Goal: Transaction & Acquisition: Purchase product/service

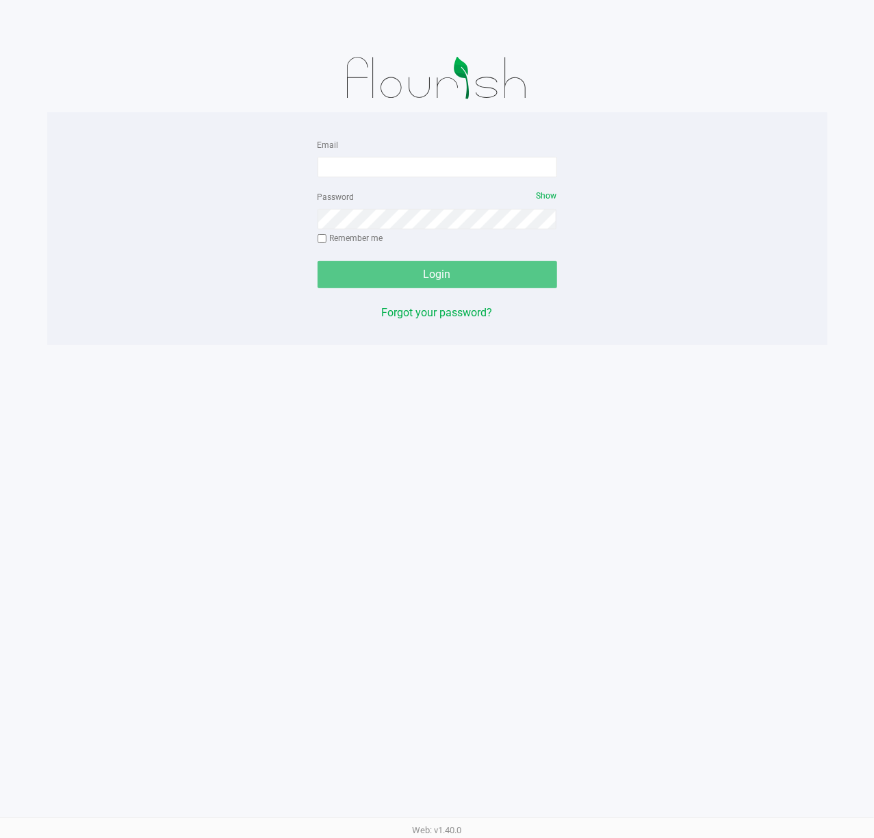
click at [513, 152] on div "Email" at bounding box center [438, 156] width 240 height 41
drag, startPoint x: 521, startPoint y: 174, endPoint x: 529, endPoint y: 159, distance: 16.6
click at [521, 173] on input "Email" at bounding box center [438, 167] width 240 height 21
type input "[EMAIL_ADDRESS][DOMAIN_NAME]"
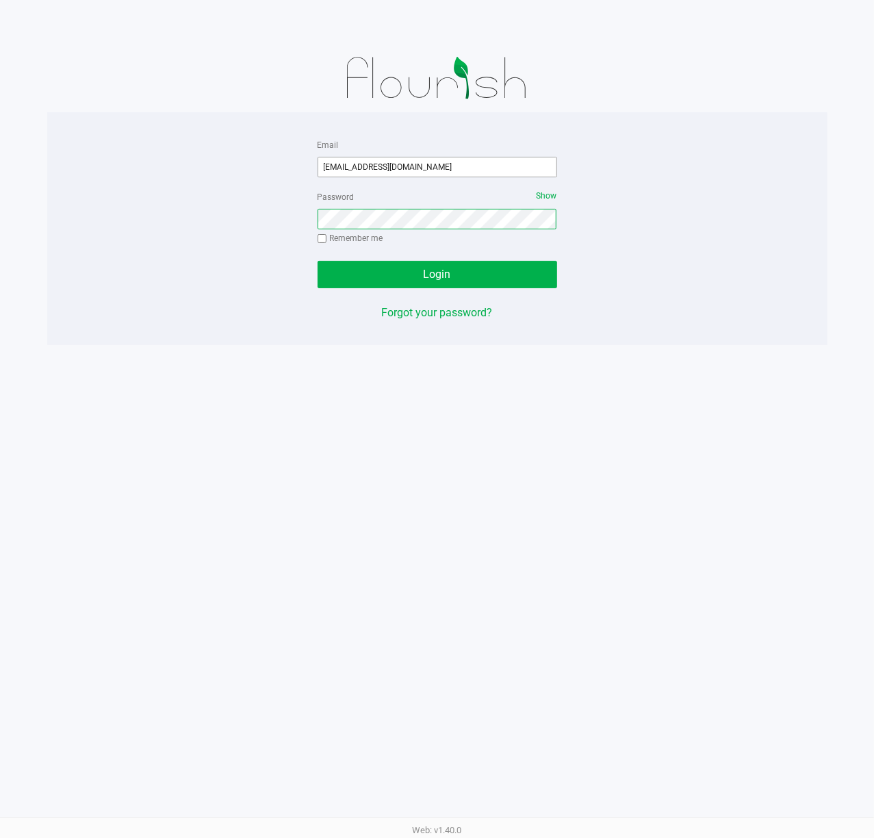
click at [318, 261] on button "Login" at bounding box center [438, 274] width 240 height 27
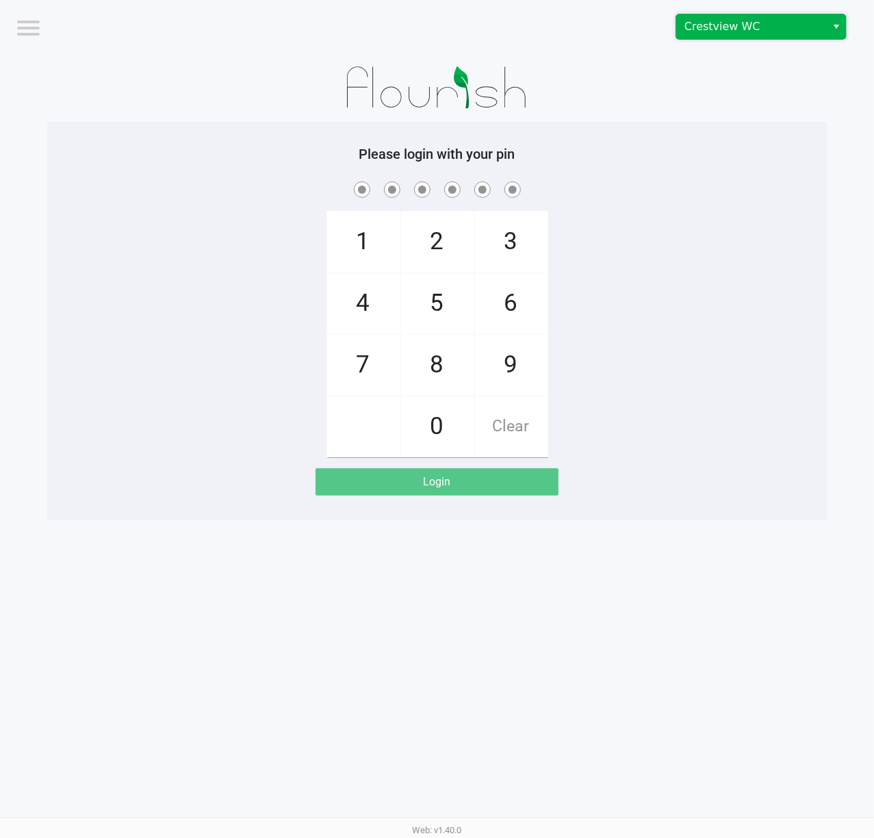
click at [704, 37] on span "Crestview WC" at bounding box center [751, 26] width 150 height 25
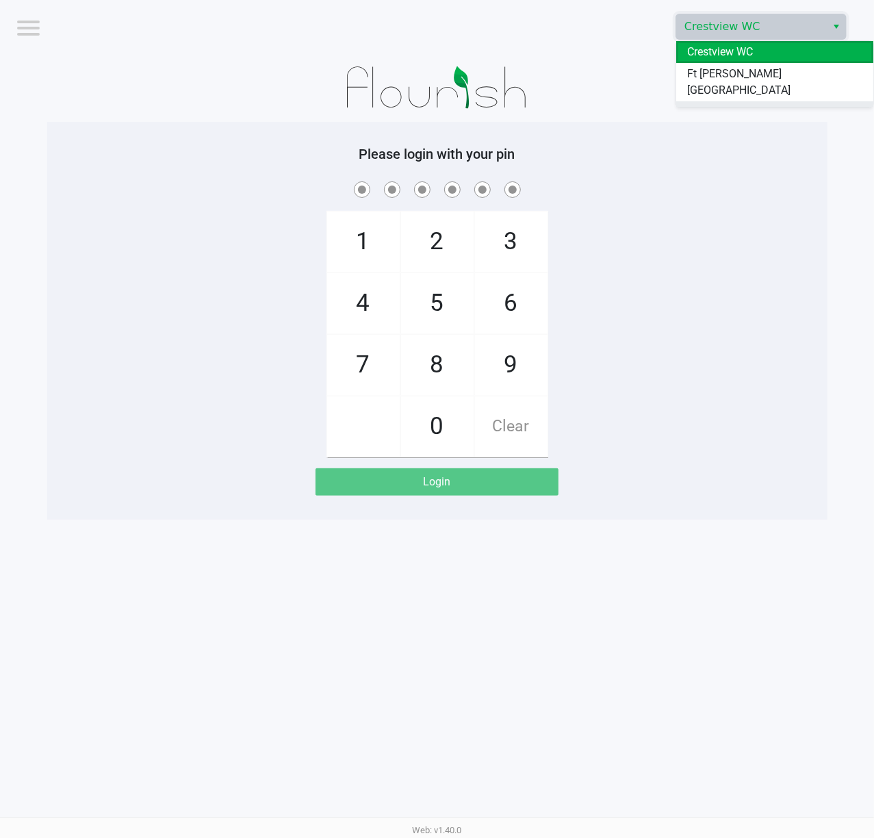
click at [734, 104] on span "Pensacola WC" at bounding box center [722, 112] width 70 height 16
click at [710, 204] on div "1 4 7 2 5 8 0 3 6 9 Clear" at bounding box center [437, 318] width 780 height 279
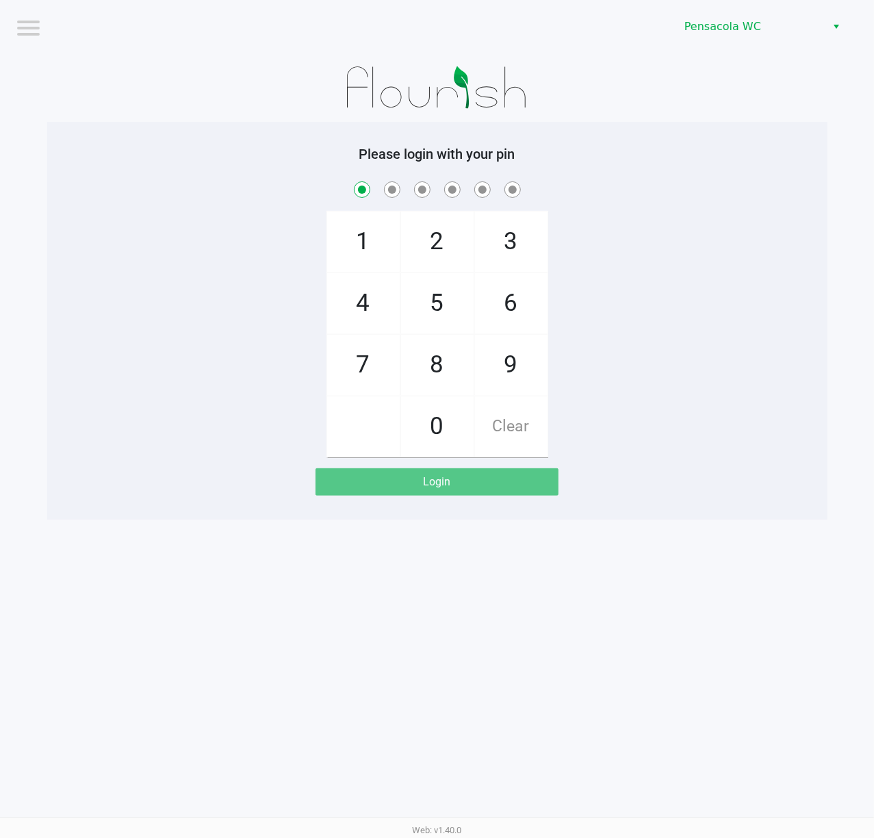
checkbox input "true"
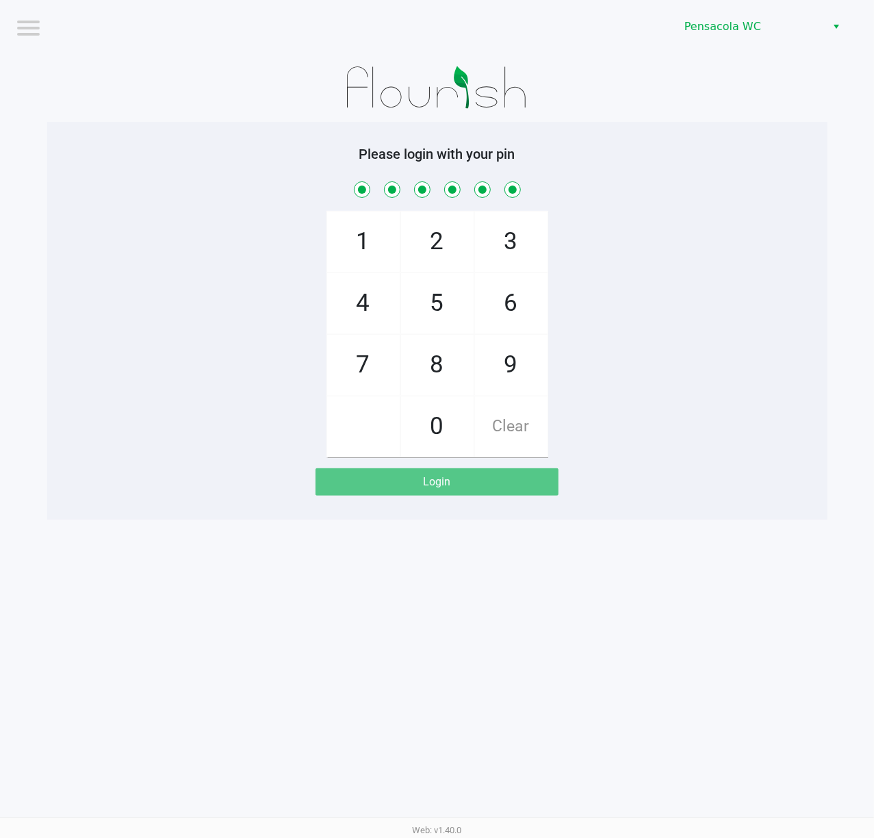
checkbox input "true"
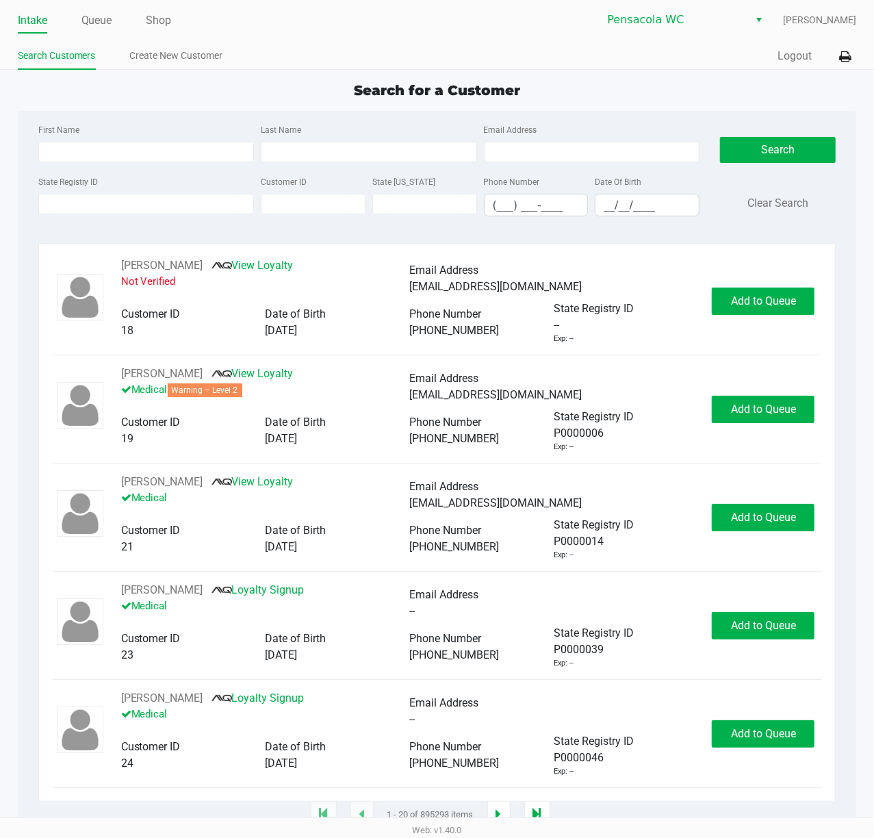
drag, startPoint x: 108, startPoint y: 23, endPoint x: 122, endPoint y: 75, distance: 53.8
click at [107, 23] on link "Queue" at bounding box center [96, 20] width 31 height 19
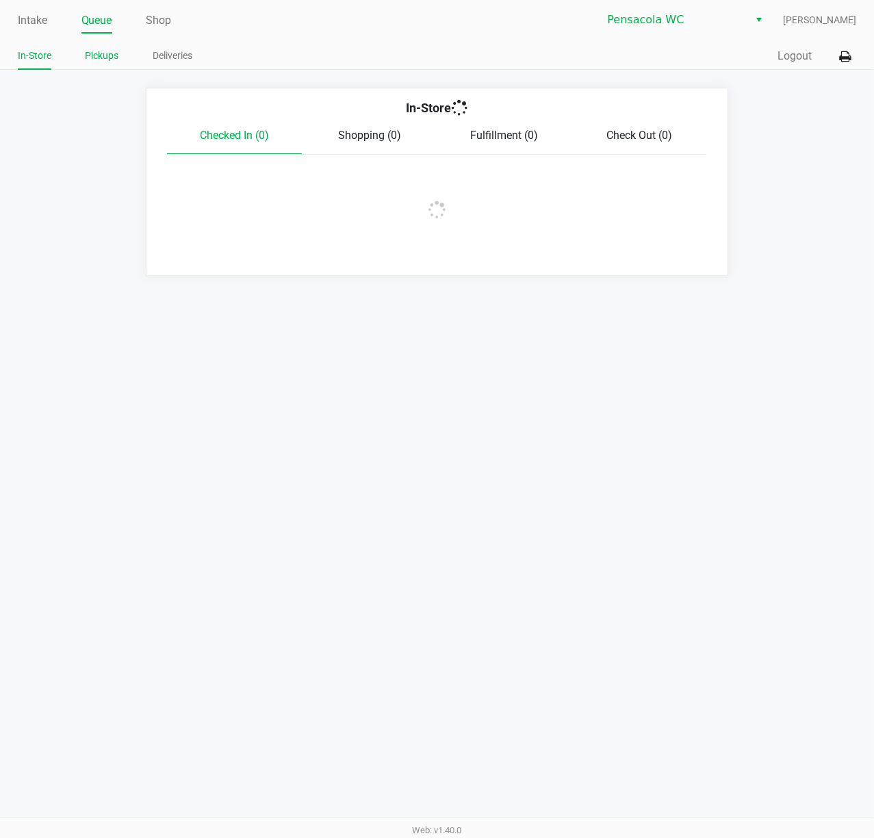
click at [110, 64] on link "Pickups" at bounding box center [103, 55] width 34 height 17
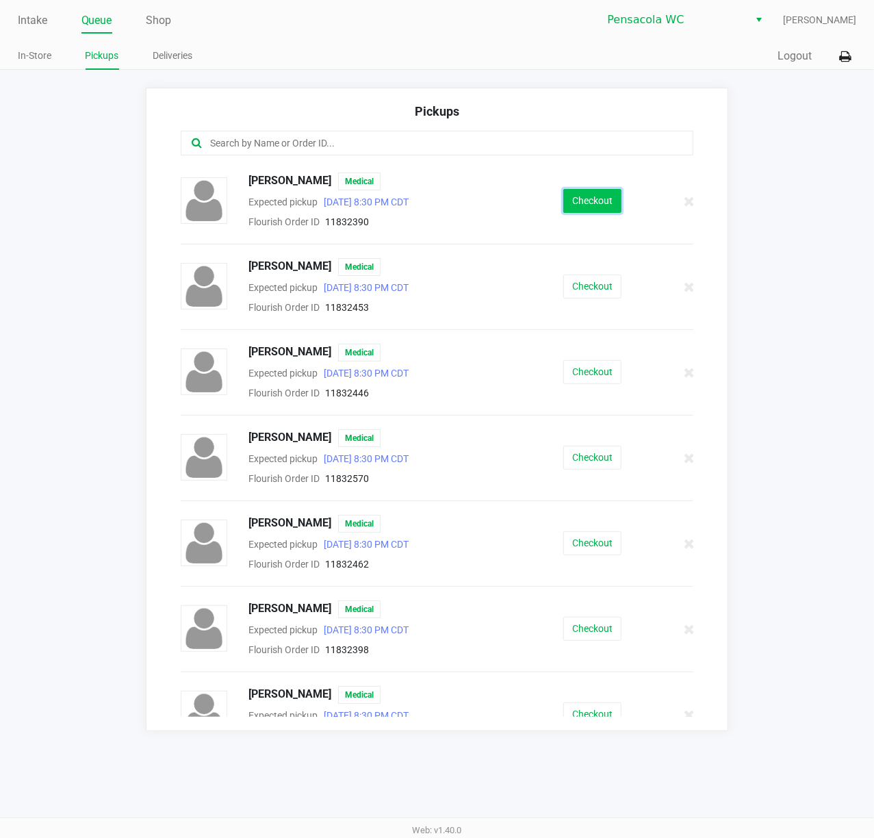
click at [587, 201] on button "Checkout" at bounding box center [592, 201] width 58 height 24
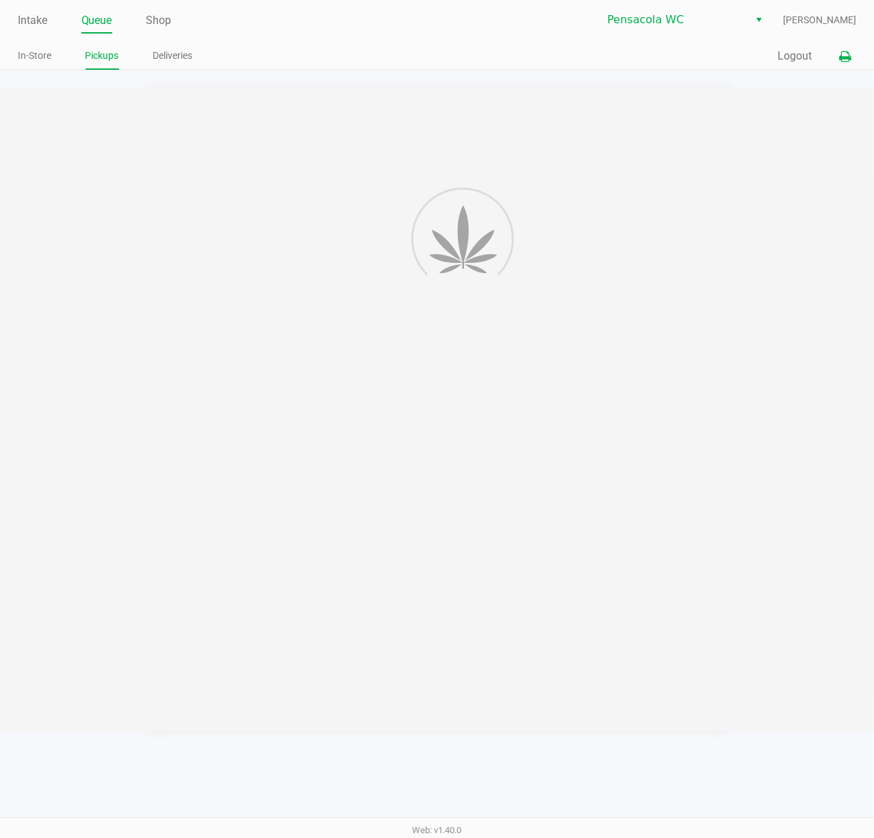
click at [844, 52] on icon at bounding box center [845, 57] width 12 height 10
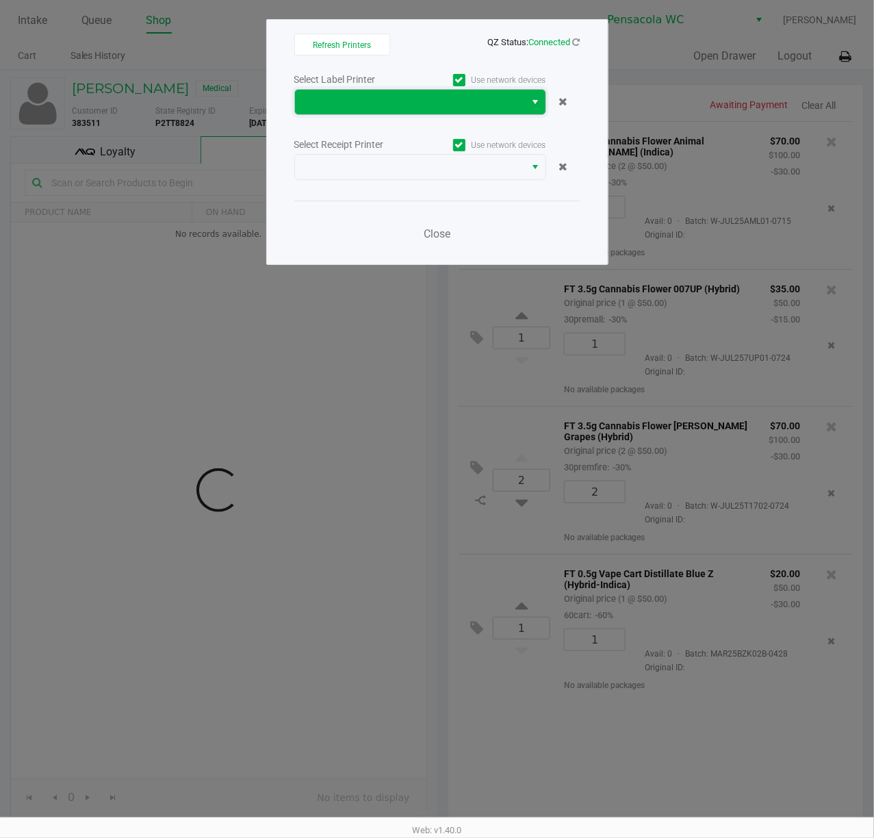
click at [504, 99] on span at bounding box center [410, 102] width 214 height 16
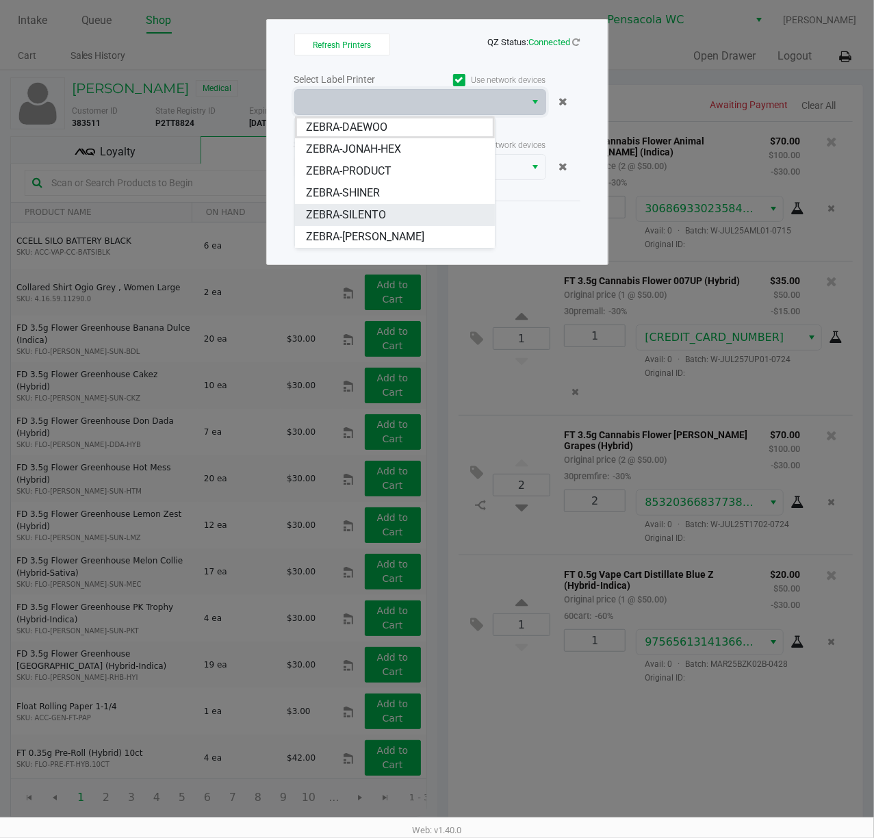
click at [427, 206] on li "ZEBRA-SILENTO" at bounding box center [395, 215] width 200 height 22
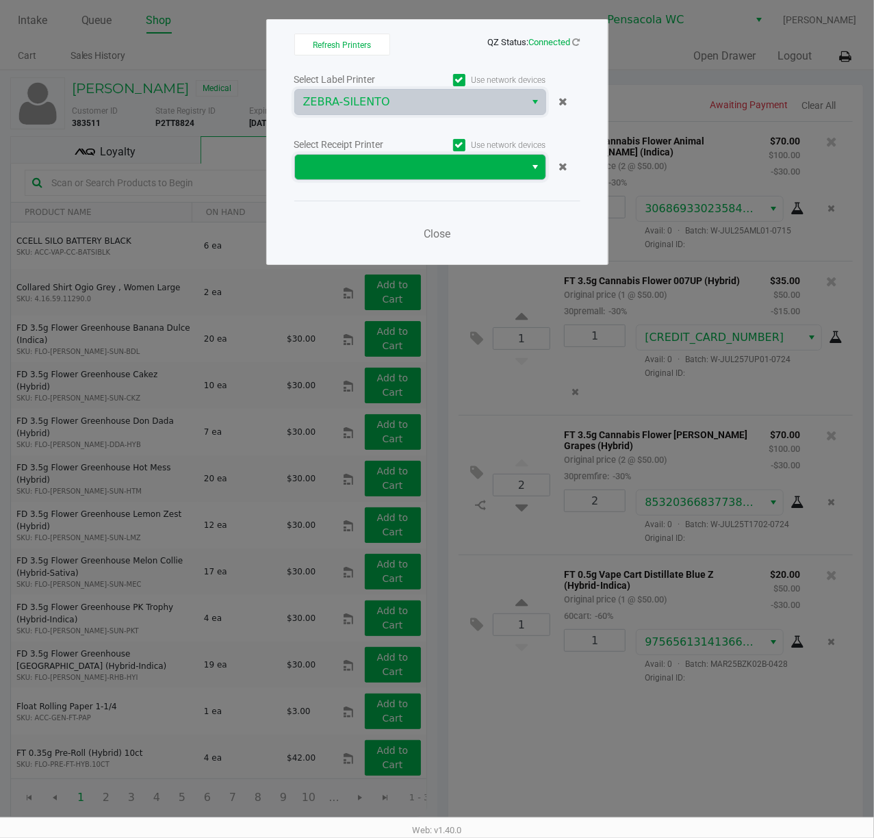
click at [431, 170] on span at bounding box center [410, 167] width 214 height 16
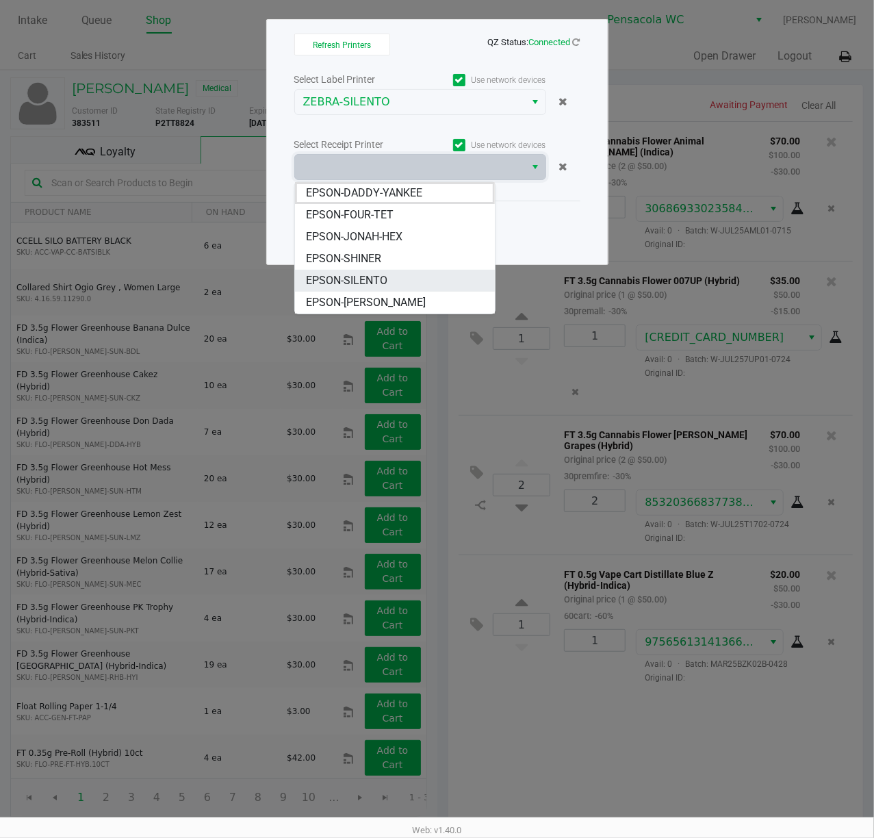
click at [428, 277] on li "EPSON-SILENTO" at bounding box center [395, 281] width 200 height 22
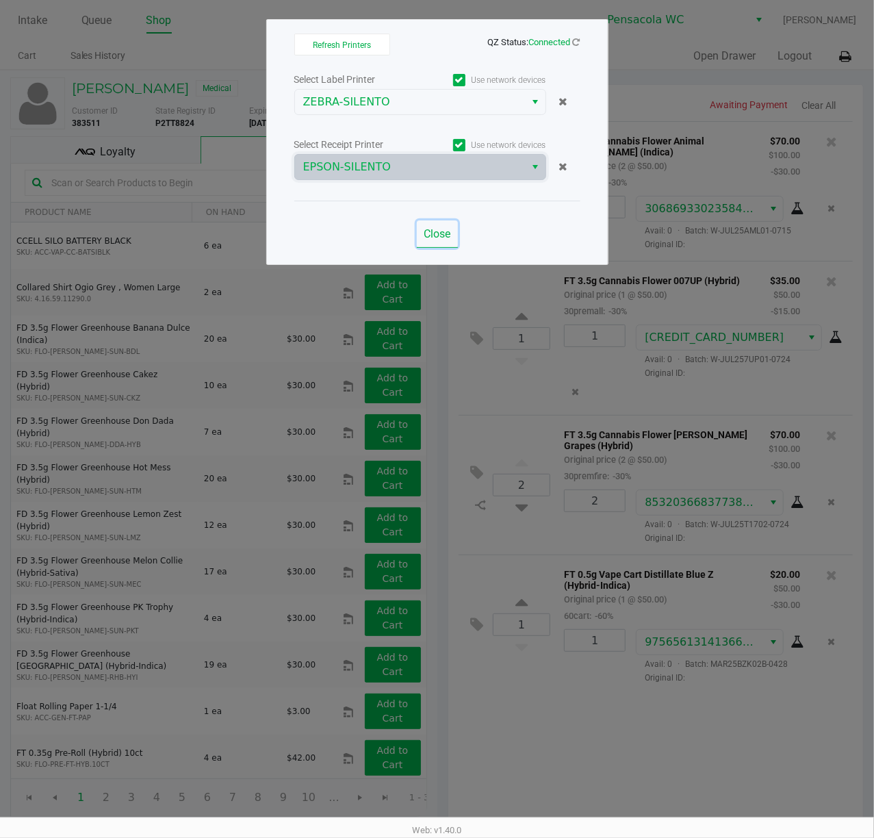
click at [449, 239] on span "Close" at bounding box center [437, 233] width 27 height 13
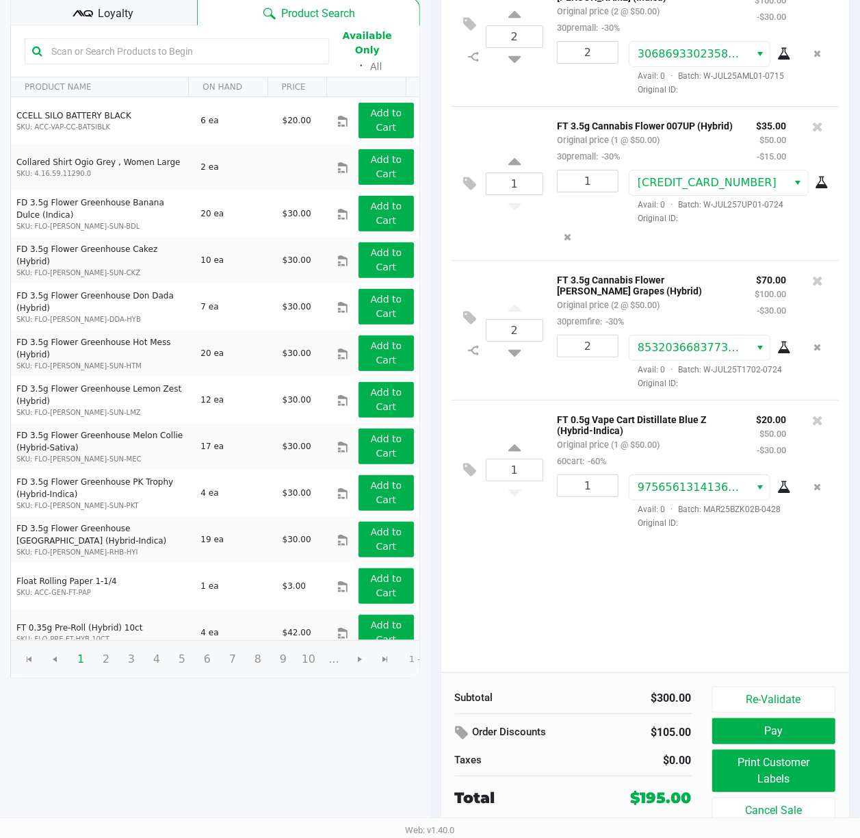
scroll to position [159, 0]
click at [795, 721] on button "Pay" at bounding box center [774, 731] width 124 height 26
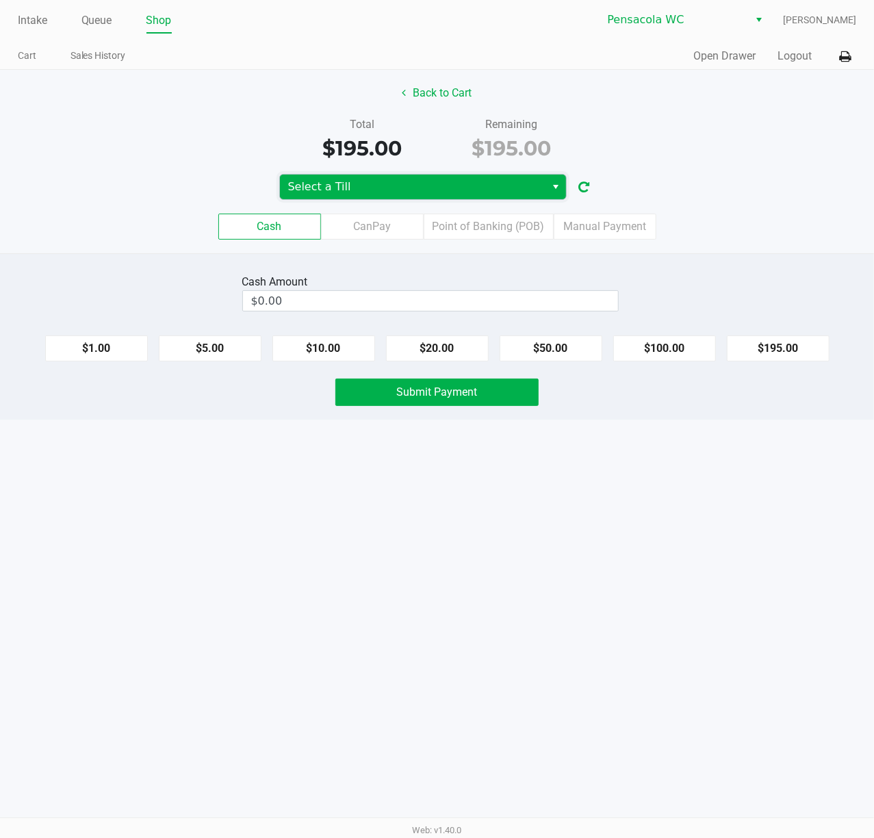
click at [355, 197] on span "Select a Till" at bounding box center [413, 187] width 266 height 25
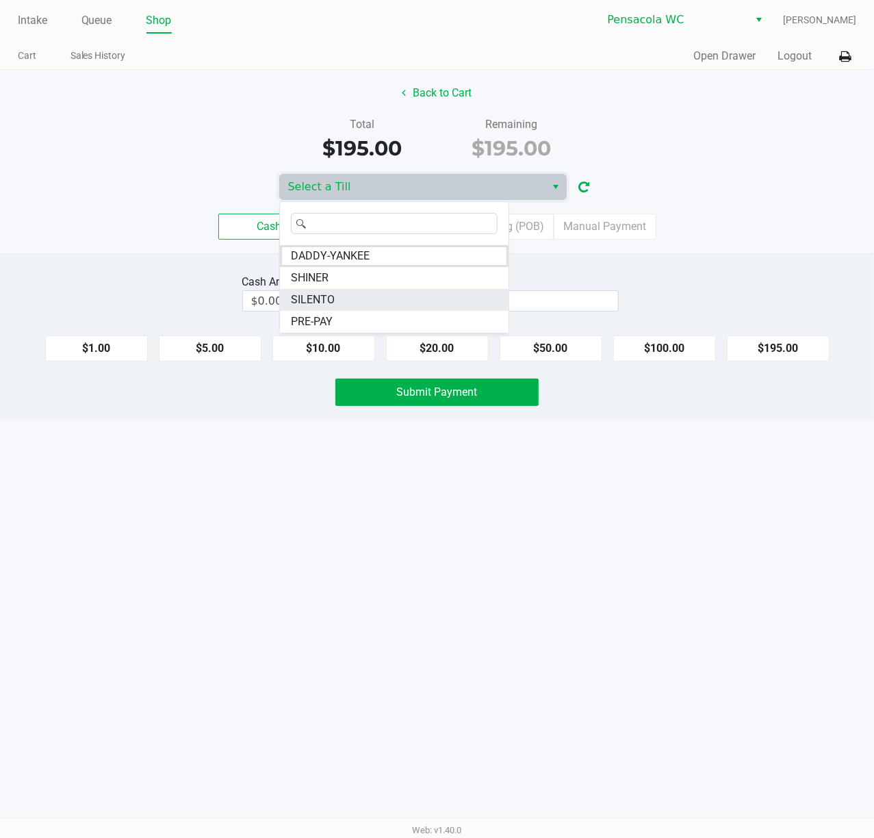
click at [378, 300] on li "SILENTO" at bounding box center [394, 300] width 229 height 22
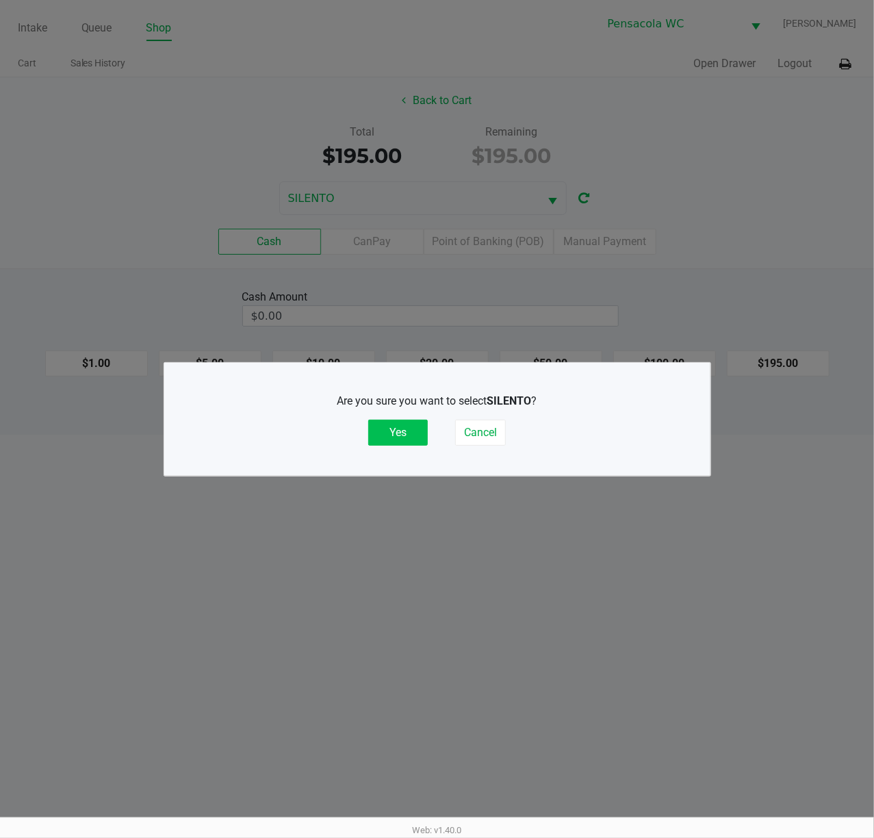
drag, startPoint x: 420, startPoint y: 425, endPoint x: 725, endPoint y: 242, distance: 355.8
click at [422, 425] on button "Yes" at bounding box center [398, 433] width 60 height 26
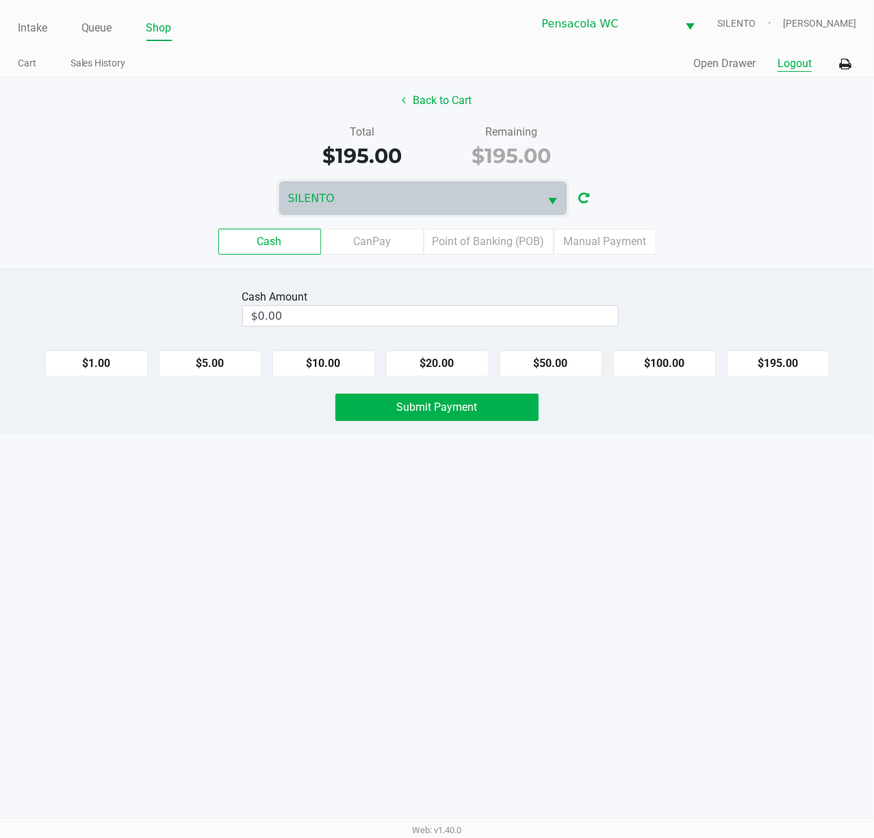
click at [789, 66] on button "Logout" at bounding box center [794, 63] width 34 height 16
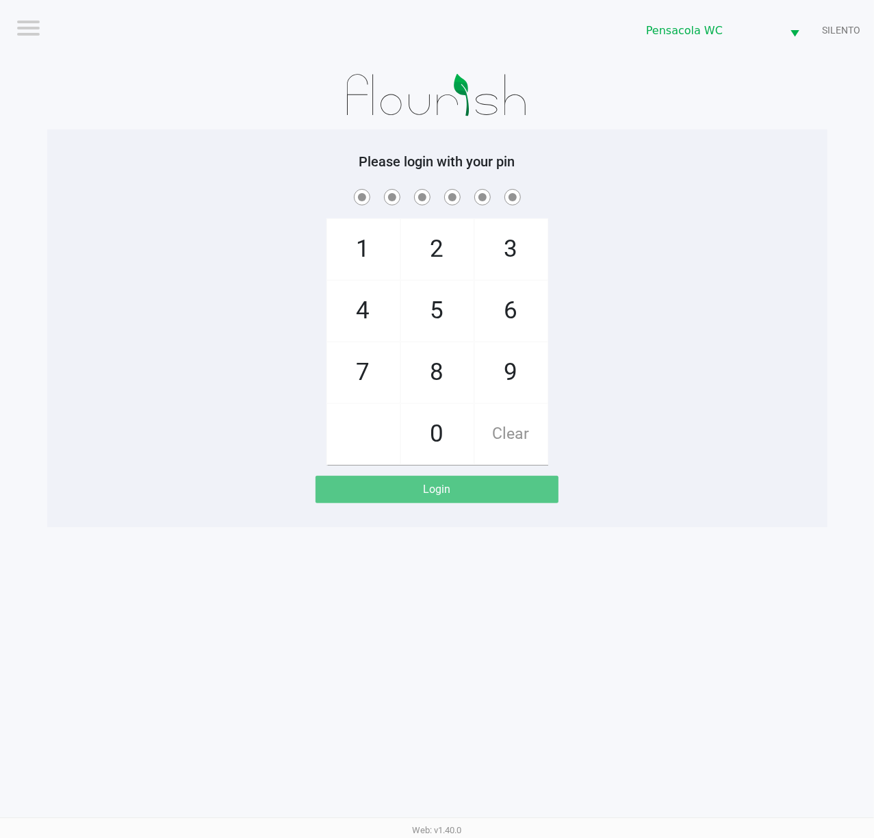
click at [676, 282] on div "1 4 7 2 5 8 0 3 6 9 Clear" at bounding box center [437, 325] width 780 height 279
click at [250, 290] on div "1 4 7 2 5 8 0 3 6 9 Clear" at bounding box center [437, 325] width 780 height 279
checkbox input "true"
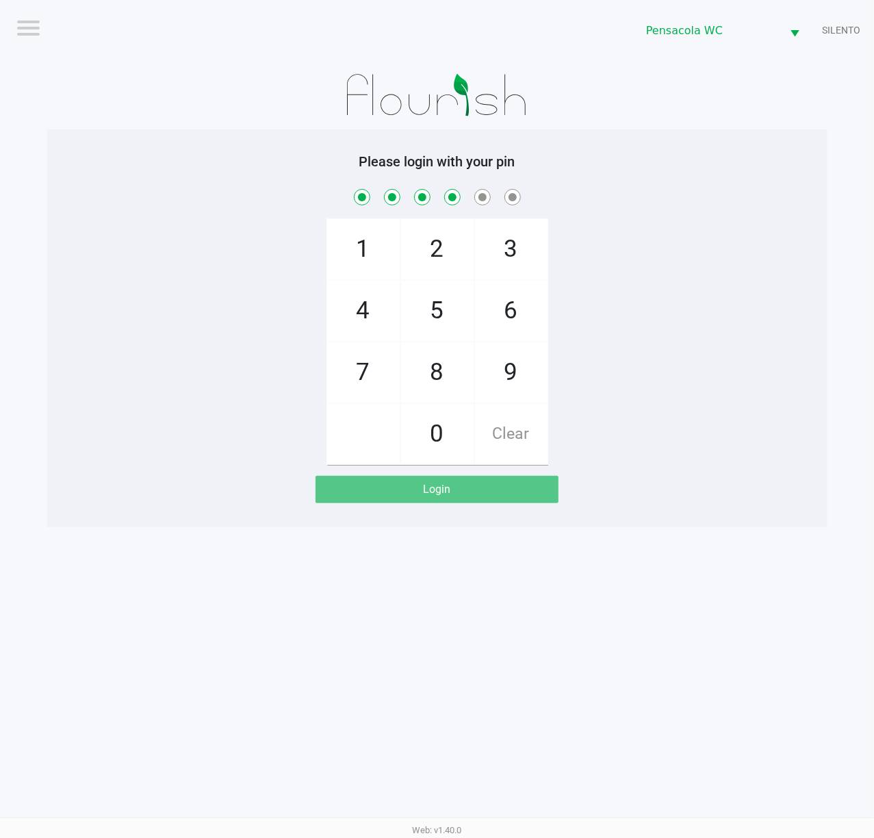
checkbox input "true"
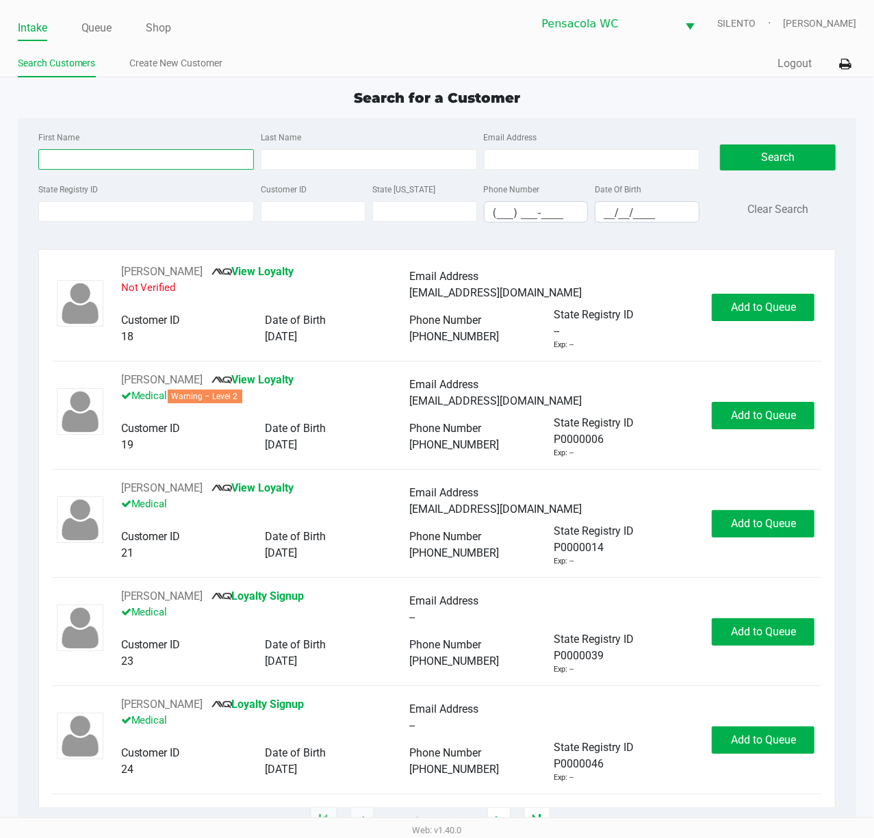
click at [62, 168] on input "First Name" at bounding box center [146, 159] width 216 height 21
click at [77, 166] on input "First Name" at bounding box center [146, 159] width 216 height 21
type input "[PERSON_NAME]"
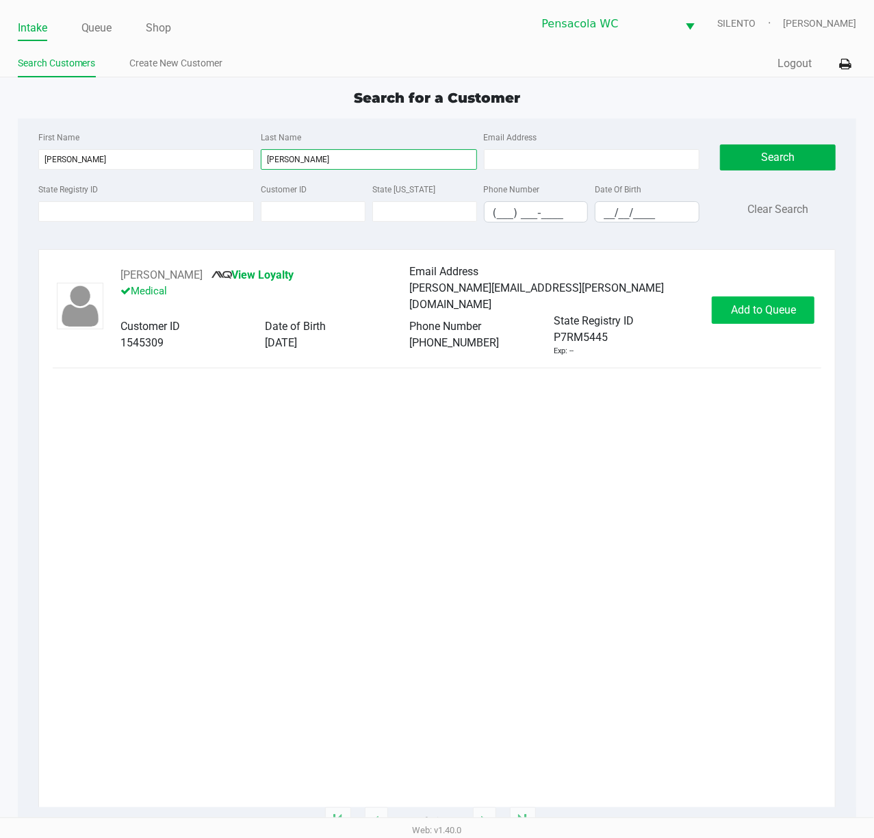
type input "[PERSON_NAME]"
click at [779, 300] on button "Add to Queue" at bounding box center [763, 309] width 103 height 27
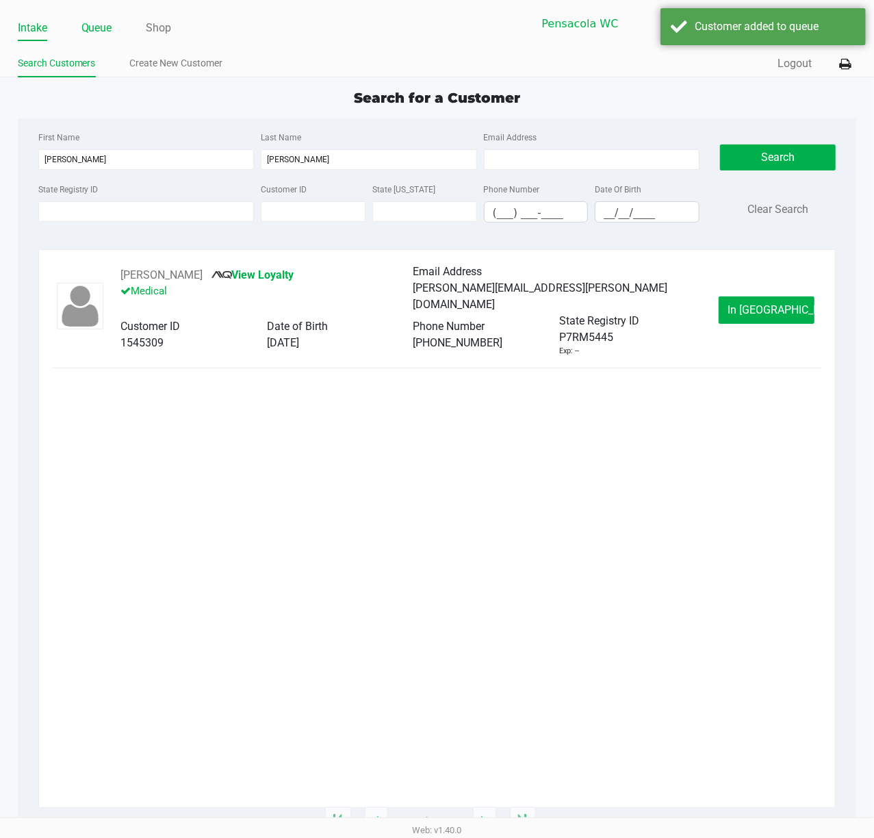
click at [97, 17] on li "Queue" at bounding box center [96, 29] width 31 height 24
click at [105, 20] on link "Queue" at bounding box center [96, 27] width 31 height 19
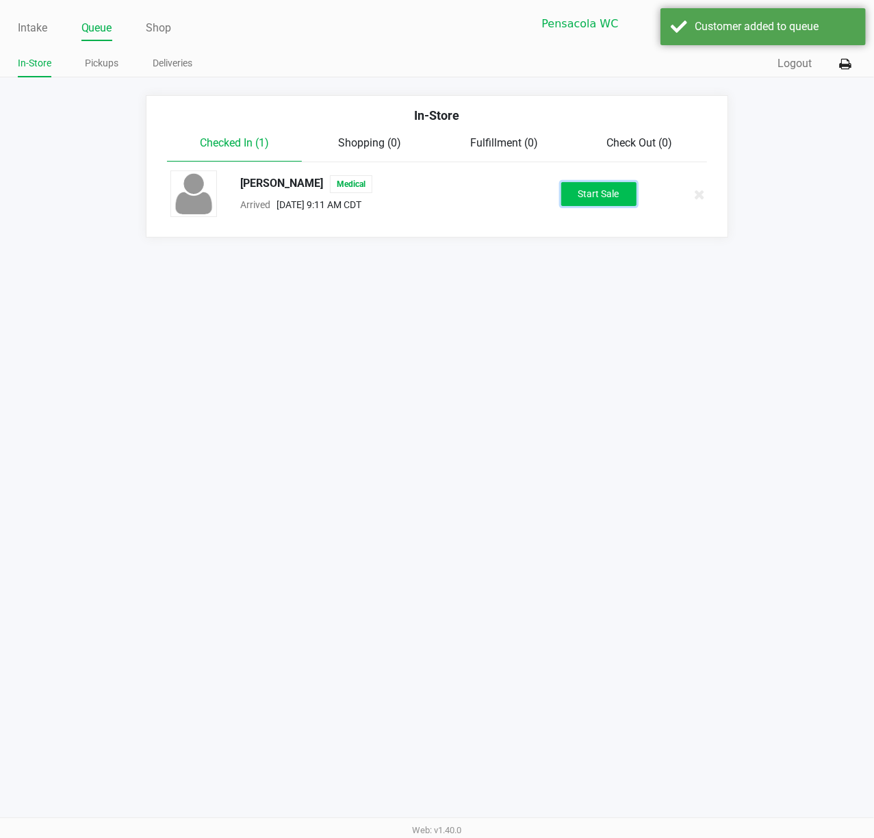
click at [615, 183] on button "Start Sale" at bounding box center [598, 194] width 75 height 24
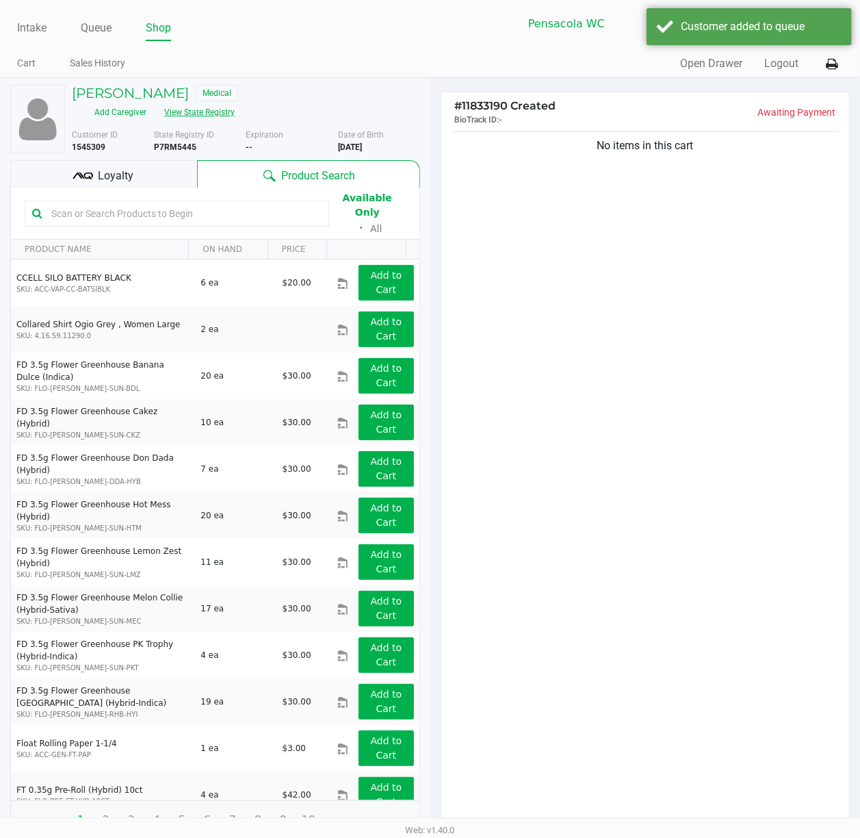
click at [235, 101] on button "View State Registry" at bounding box center [195, 112] width 80 height 22
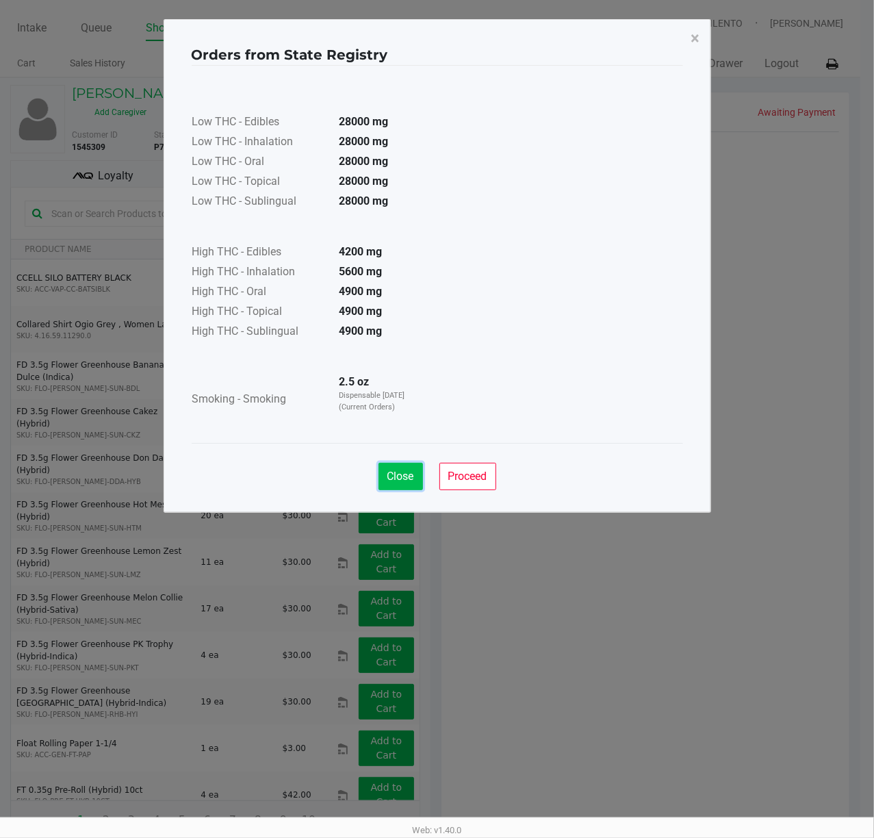
click at [414, 472] on button "Close" at bounding box center [400, 476] width 44 height 27
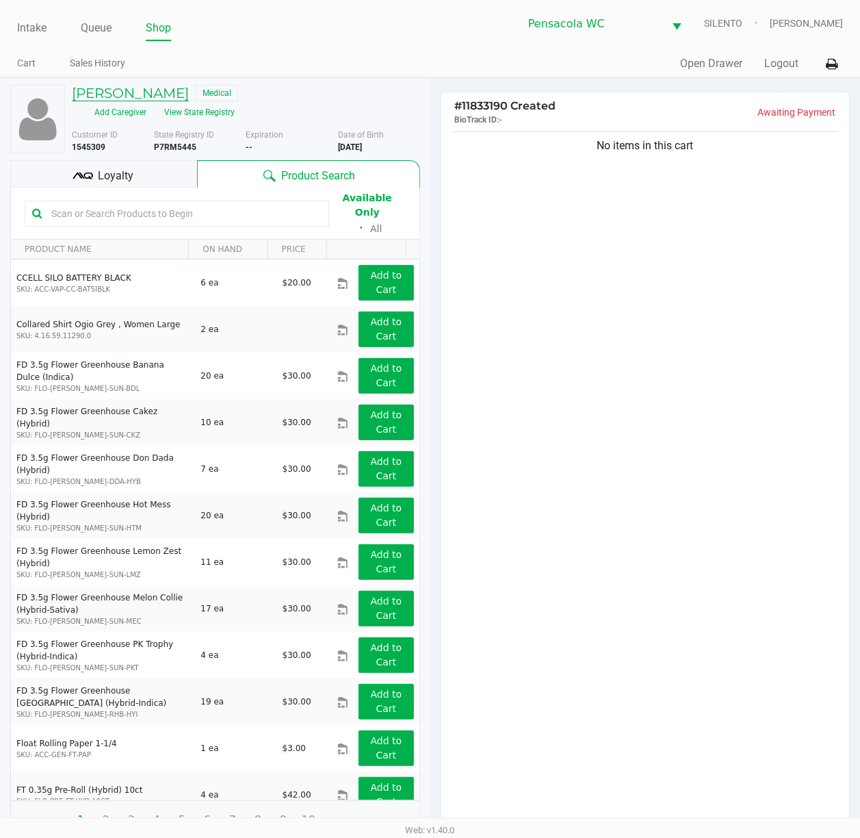
click at [155, 97] on h5 "[PERSON_NAME]" at bounding box center [130, 93] width 117 height 16
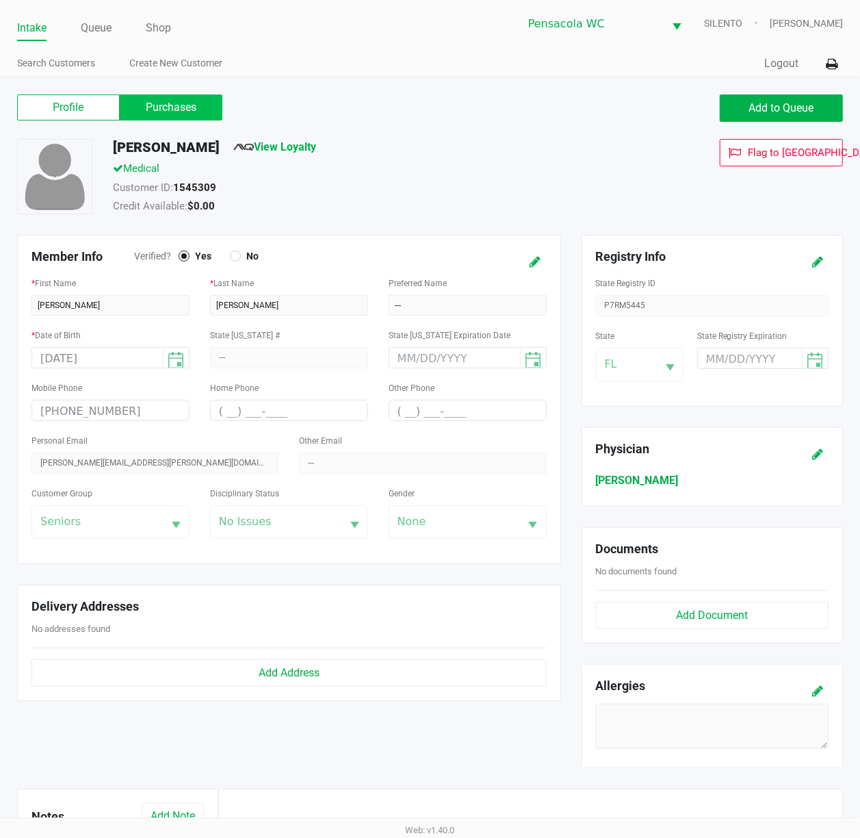
click at [184, 107] on label "Purchases" at bounding box center [171, 107] width 103 height 26
click at [0, 0] on 1 "Purchases" at bounding box center [0, 0] width 0 height 0
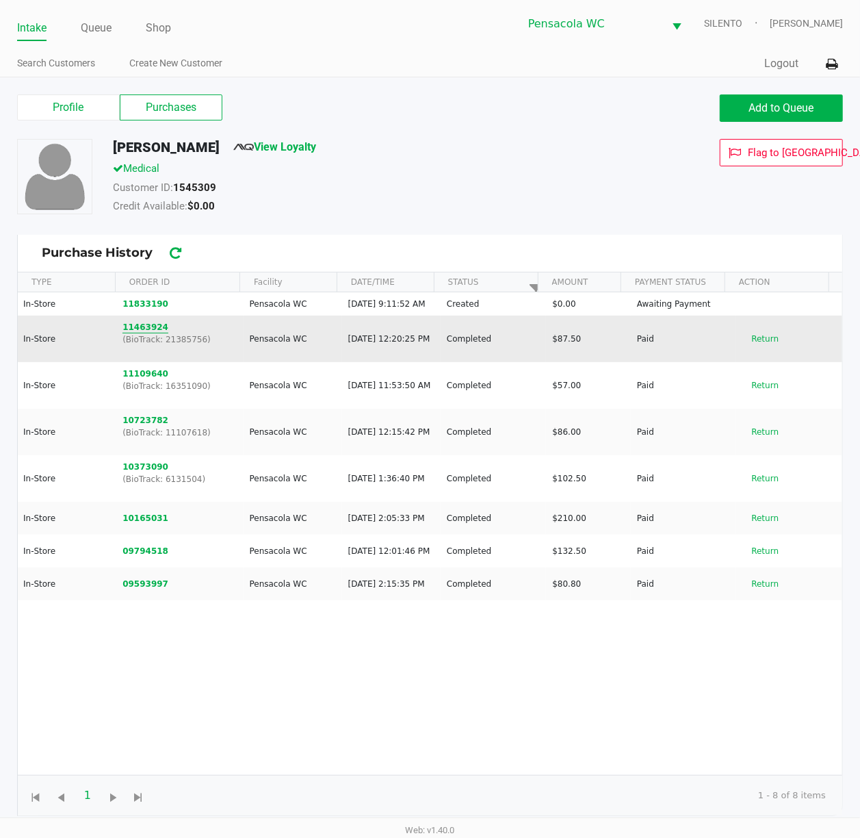
click at [152, 333] on button "11463924" at bounding box center [146, 327] width 46 height 12
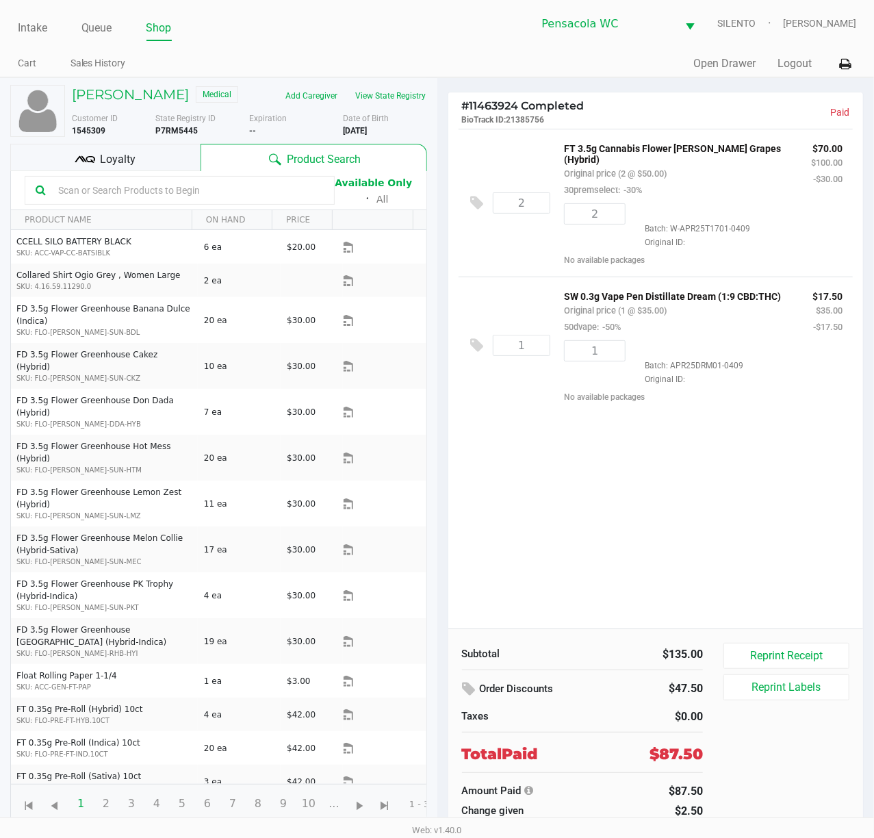
click at [707, 178] on div "FT 3.5g Cannabis Flower [PERSON_NAME] Grapes (Hybrid) Original price (2 @ $50.0…" at bounding box center [677, 169] width 247 height 58
click at [154, 86] on h5 "[PERSON_NAME]" at bounding box center [130, 94] width 117 height 16
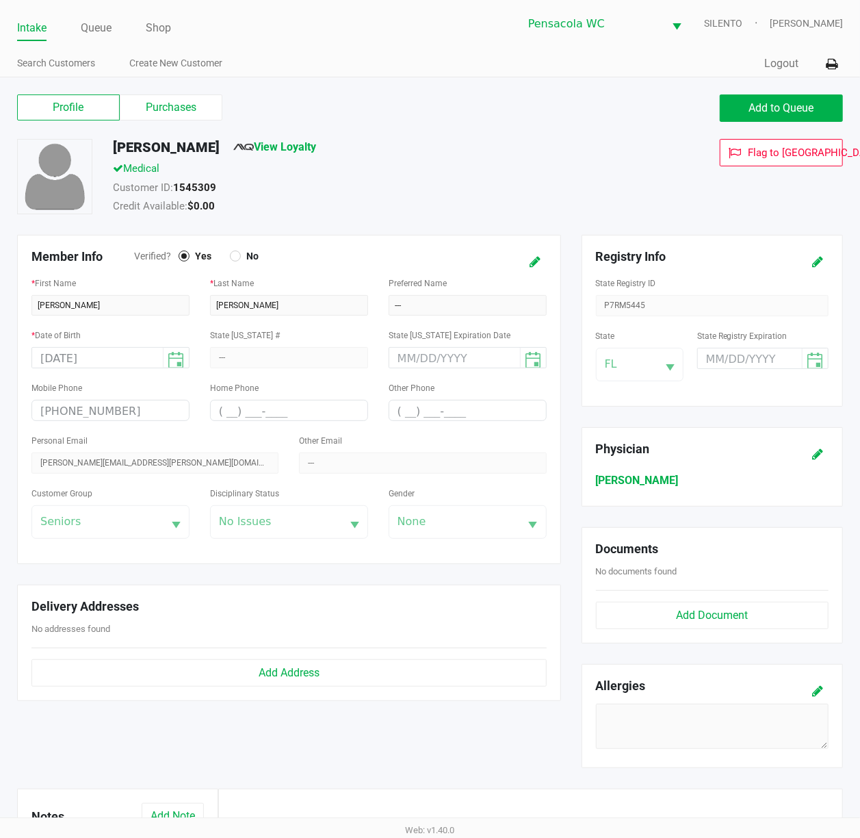
click at [166, 123] on div "Profile Purchases Add to Queue" at bounding box center [430, 115] width 847 height 48
drag, startPoint x: 162, startPoint y: 119, endPoint x: 166, endPoint y: 134, distance: 15.6
click at [160, 118] on label "Purchases" at bounding box center [171, 107] width 103 height 26
click at [0, 0] on 1 "Purchases" at bounding box center [0, 0] width 0 height 0
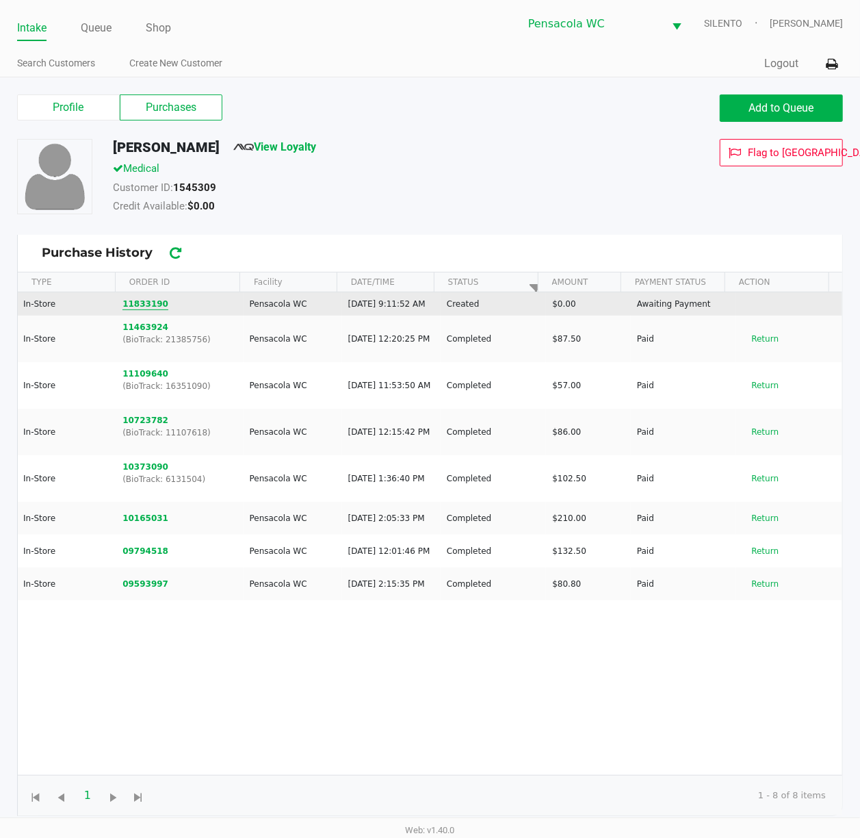
click at [141, 310] on button "11833190" at bounding box center [146, 304] width 46 height 12
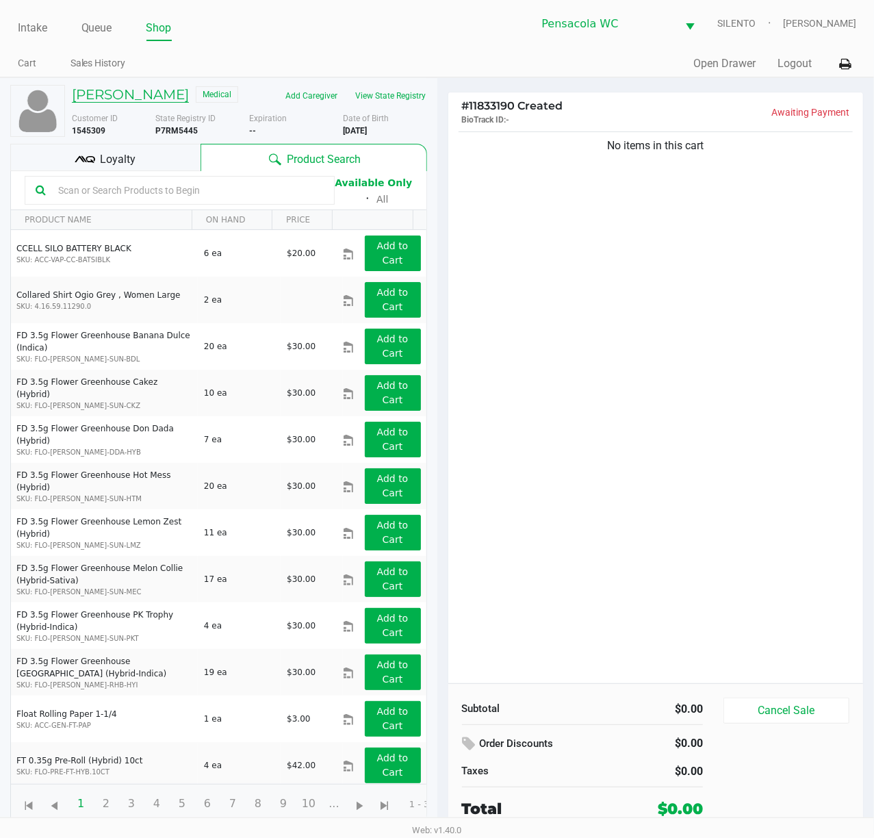
click at [153, 96] on h5 "[PERSON_NAME]" at bounding box center [130, 94] width 117 height 16
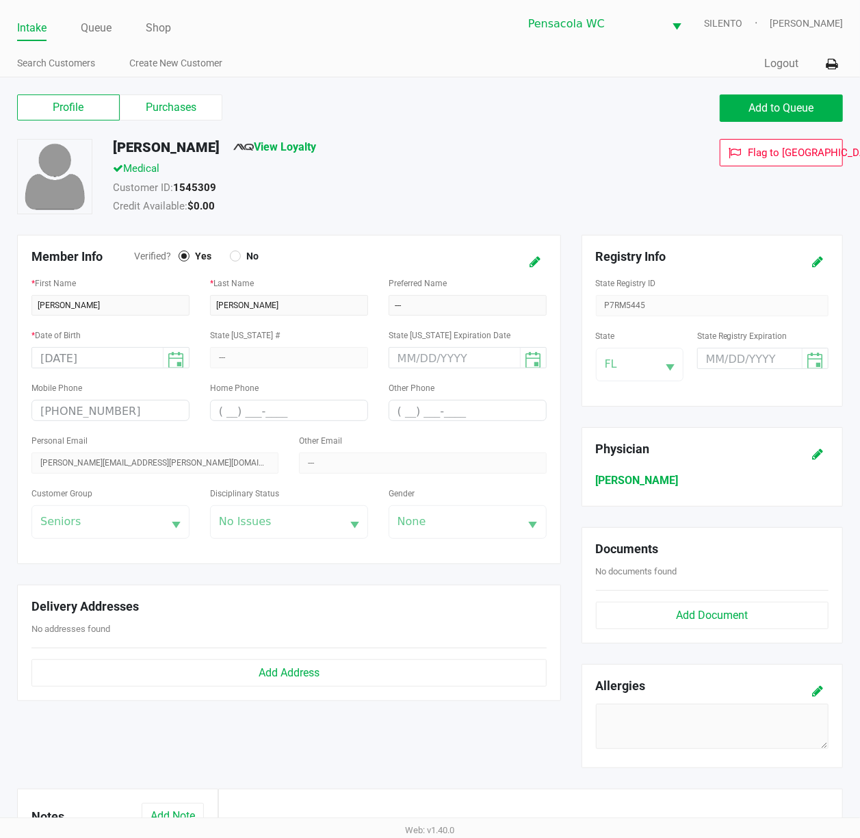
click at [188, 125] on div "Profile Purchases Add to Queue" at bounding box center [430, 115] width 847 height 48
click at [187, 120] on label "Purchases" at bounding box center [171, 107] width 103 height 26
click at [0, 0] on 1 "Purchases" at bounding box center [0, 0] width 0 height 0
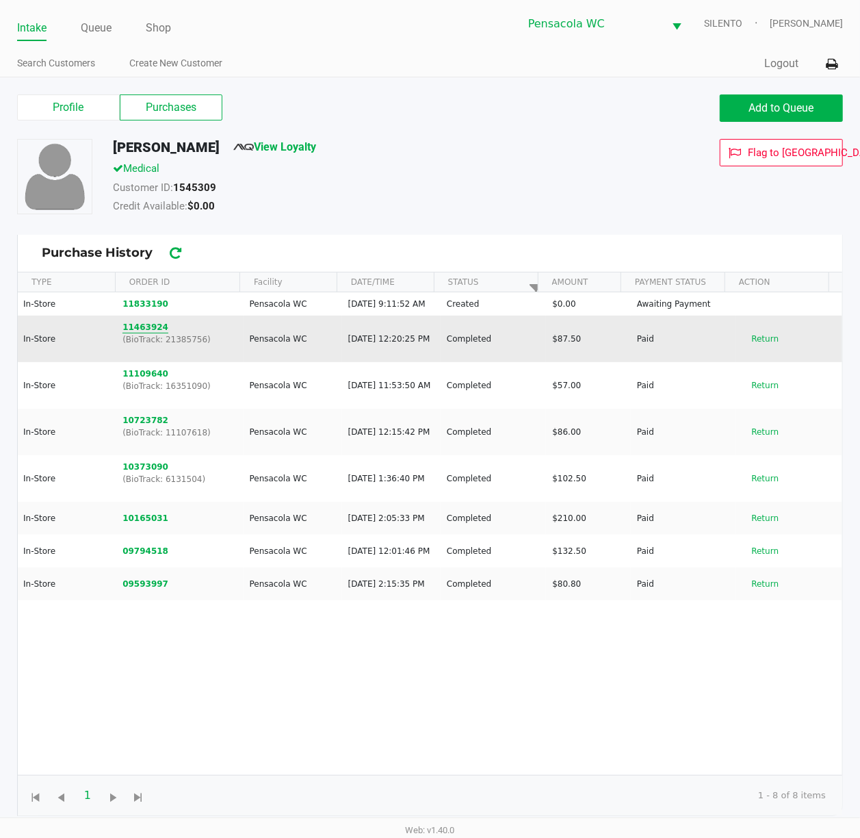
click at [156, 333] on button "11463924" at bounding box center [146, 327] width 46 height 12
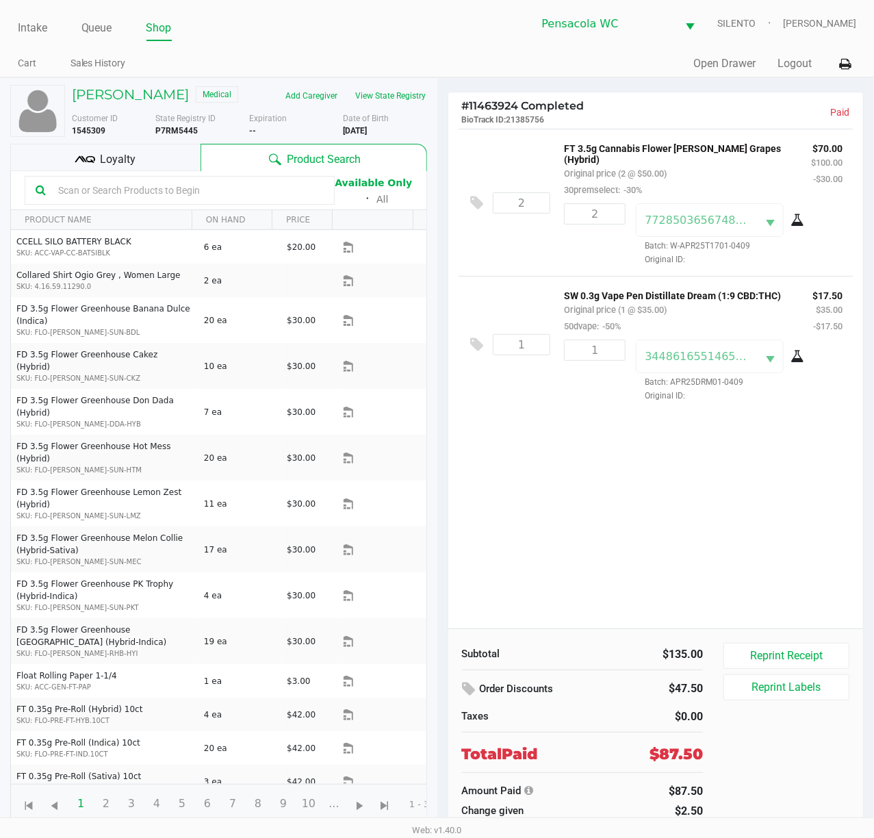
click at [802, 215] on icon at bounding box center [798, 220] width 14 height 11
click at [149, 94] on h5 "[PERSON_NAME]" at bounding box center [130, 94] width 117 height 16
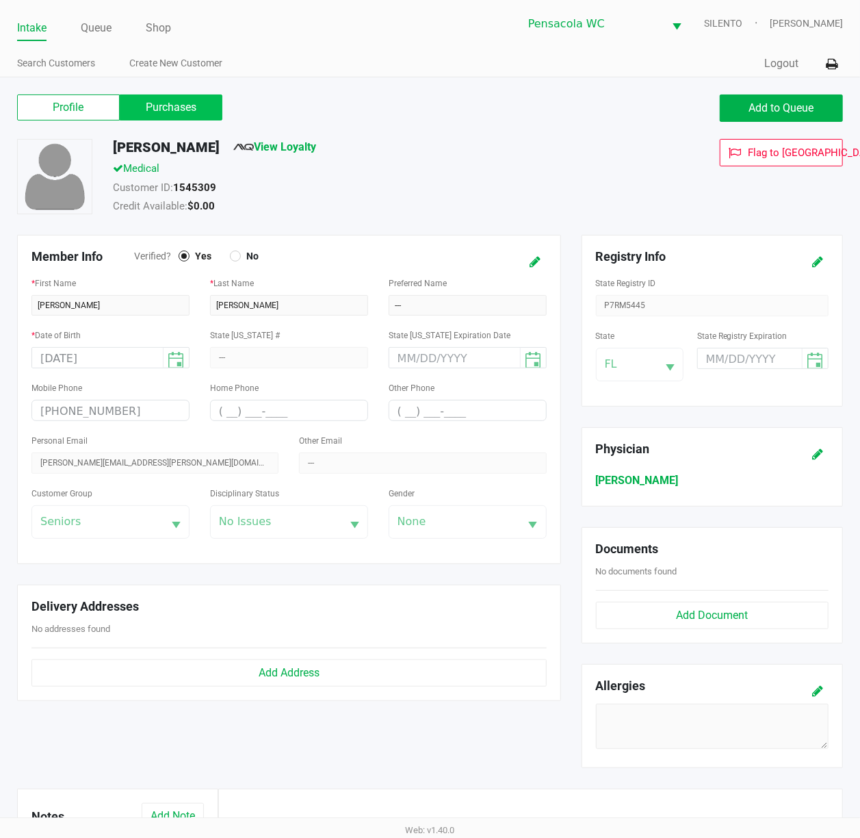
click at [162, 105] on label "Purchases" at bounding box center [171, 107] width 103 height 26
click at [0, 0] on 1 "Purchases" at bounding box center [0, 0] width 0 height 0
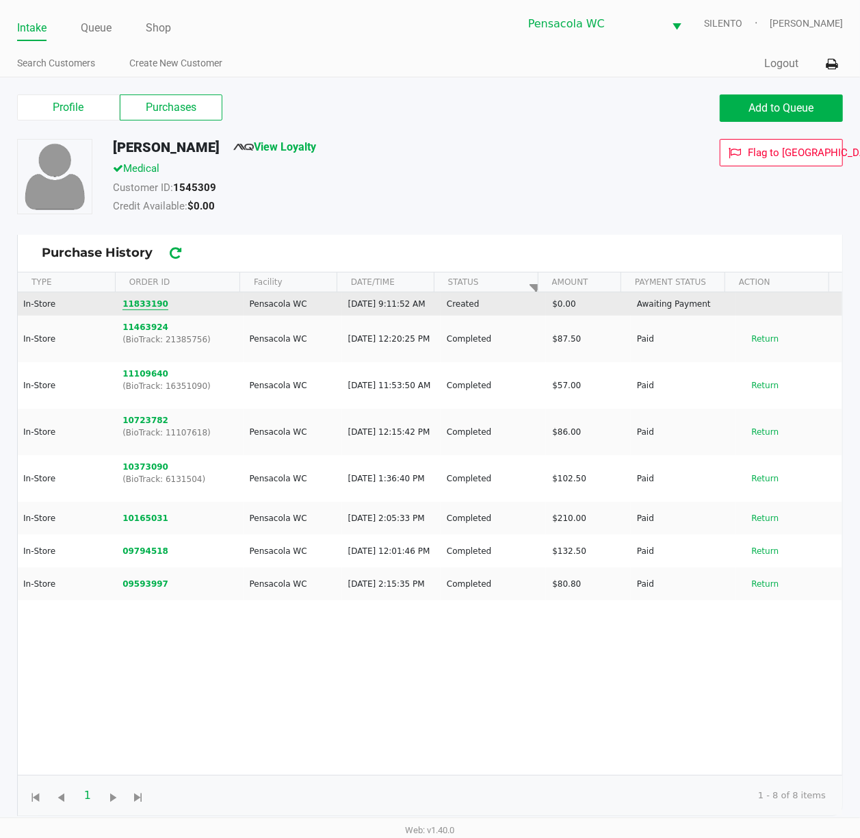
click at [146, 309] on button "11833190" at bounding box center [146, 304] width 46 height 12
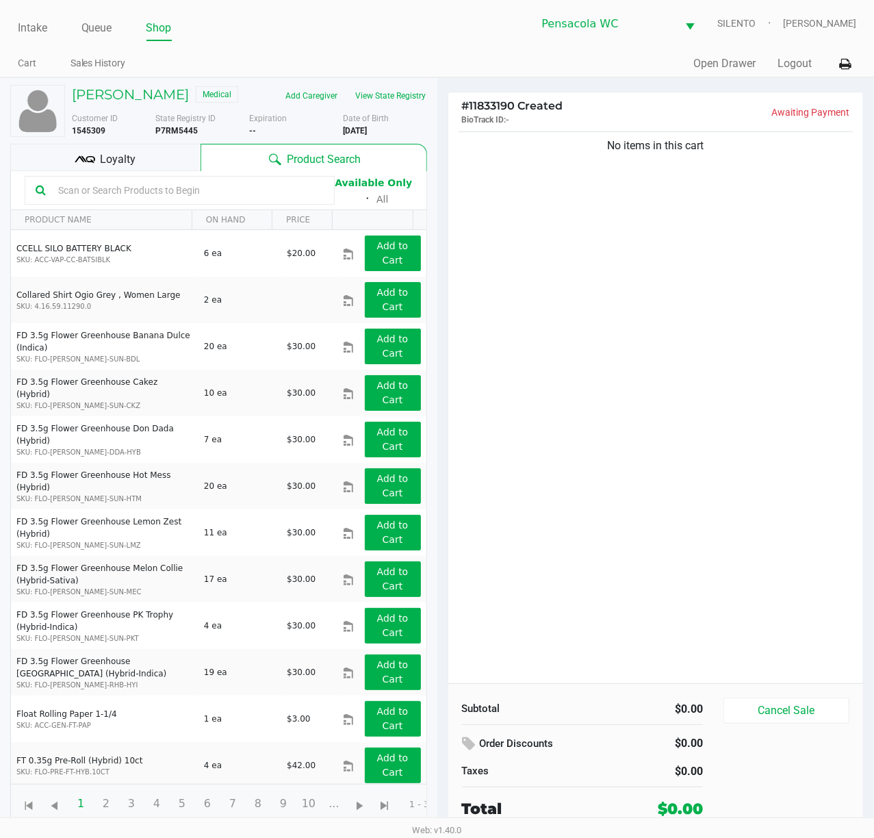
drag, startPoint x: 532, startPoint y: 231, endPoint x: 558, endPoint y: 188, distance: 51.3
click at [558, 190] on div "No items in this cart" at bounding box center [655, 406] width 415 height 554
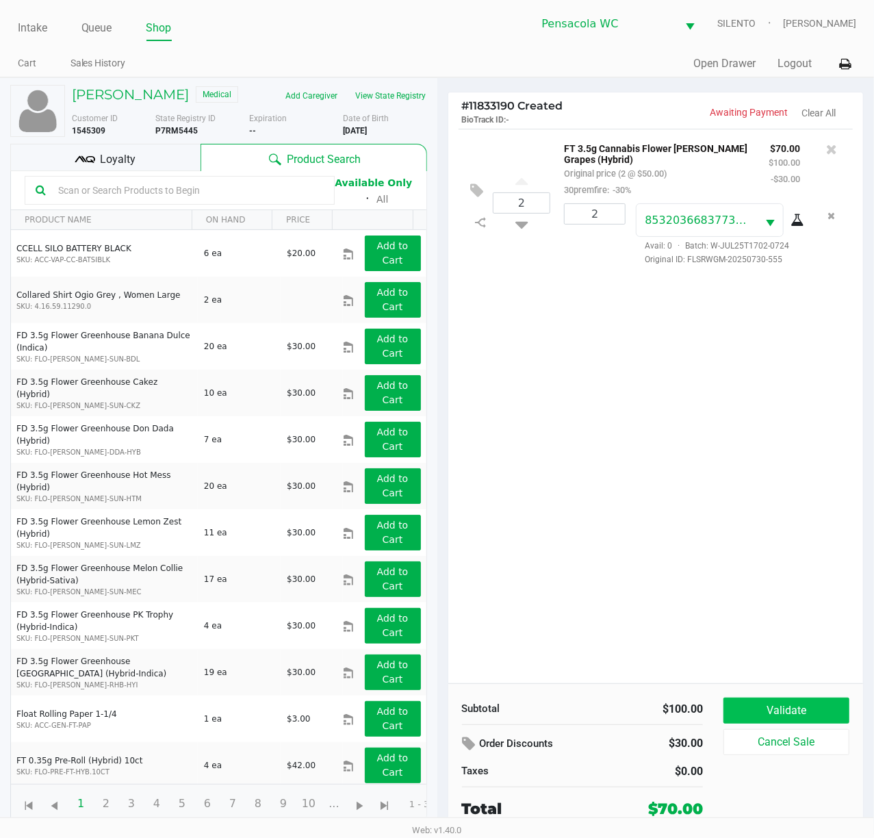
click at [800, 701] on button "Validate" at bounding box center [786, 710] width 126 height 26
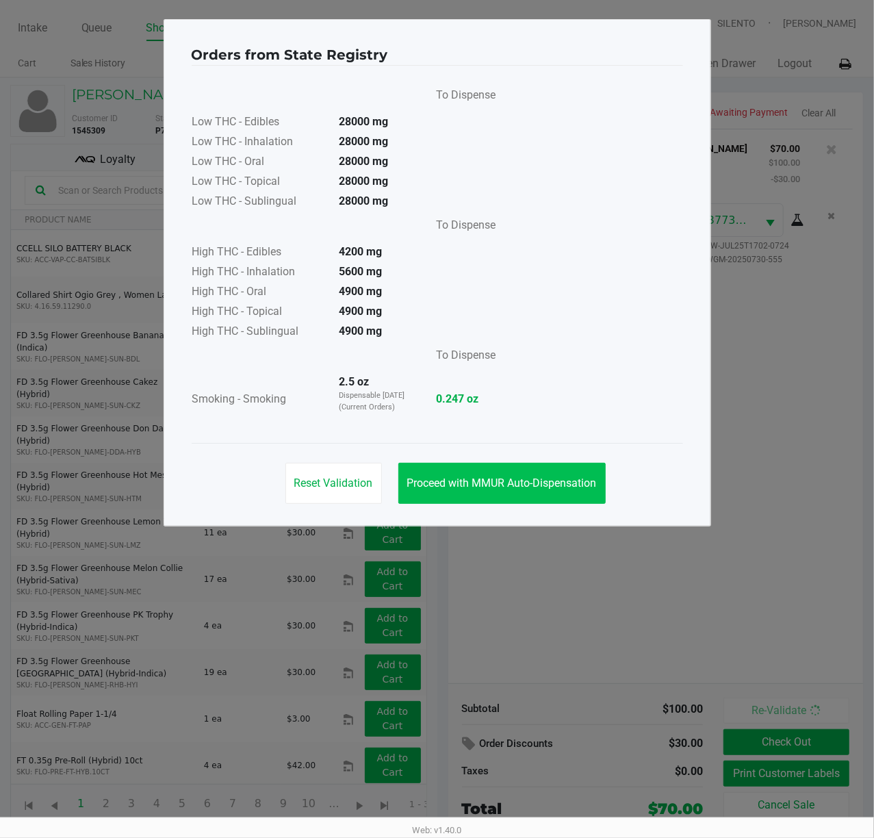
click at [542, 467] on button "Proceed with MMUR Auto-Dispensation" at bounding box center [501, 483] width 207 height 41
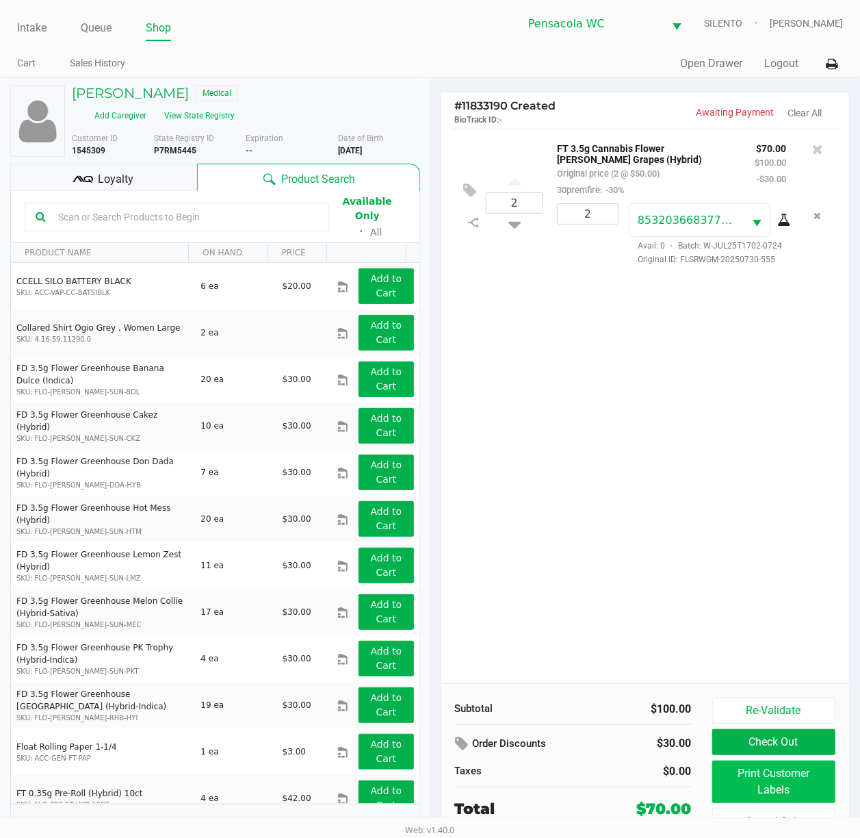
click at [790, 784] on button "Print Customer Labels" at bounding box center [774, 781] width 124 height 42
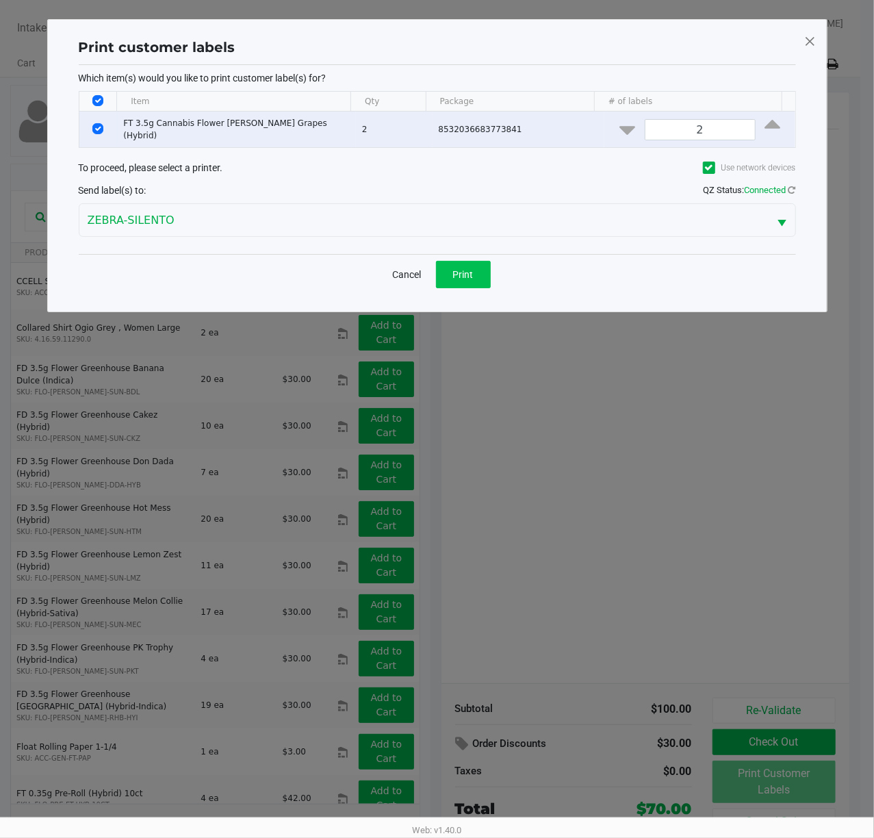
click at [485, 279] on button "Print" at bounding box center [463, 274] width 55 height 27
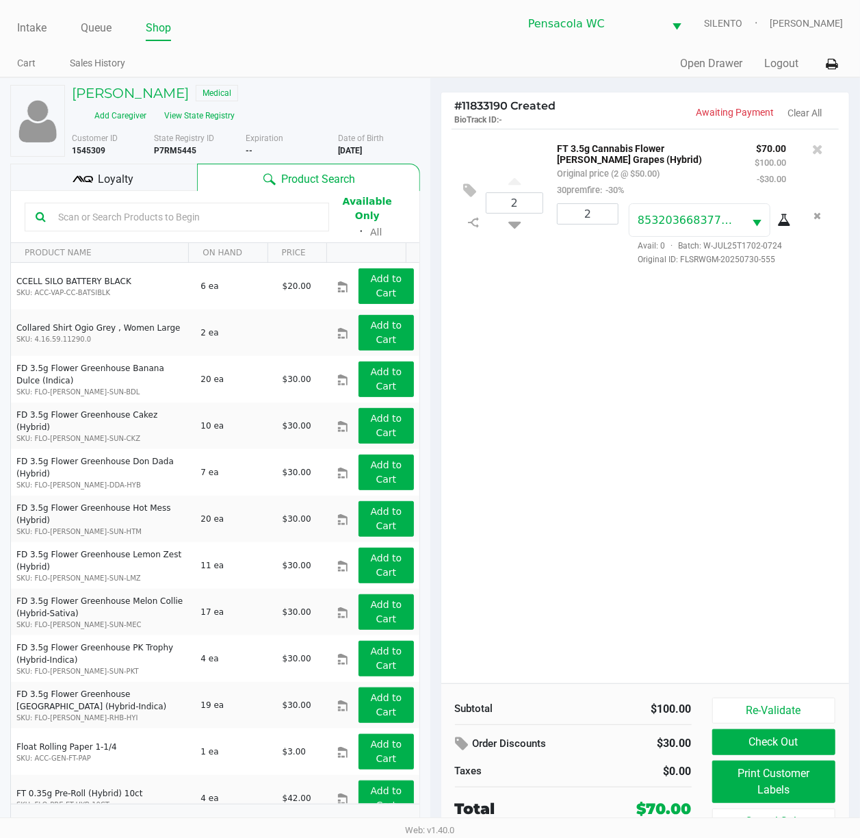
click at [160, 164] on div "Loyalty" at bounding box center [103, 177] width 187 height 27
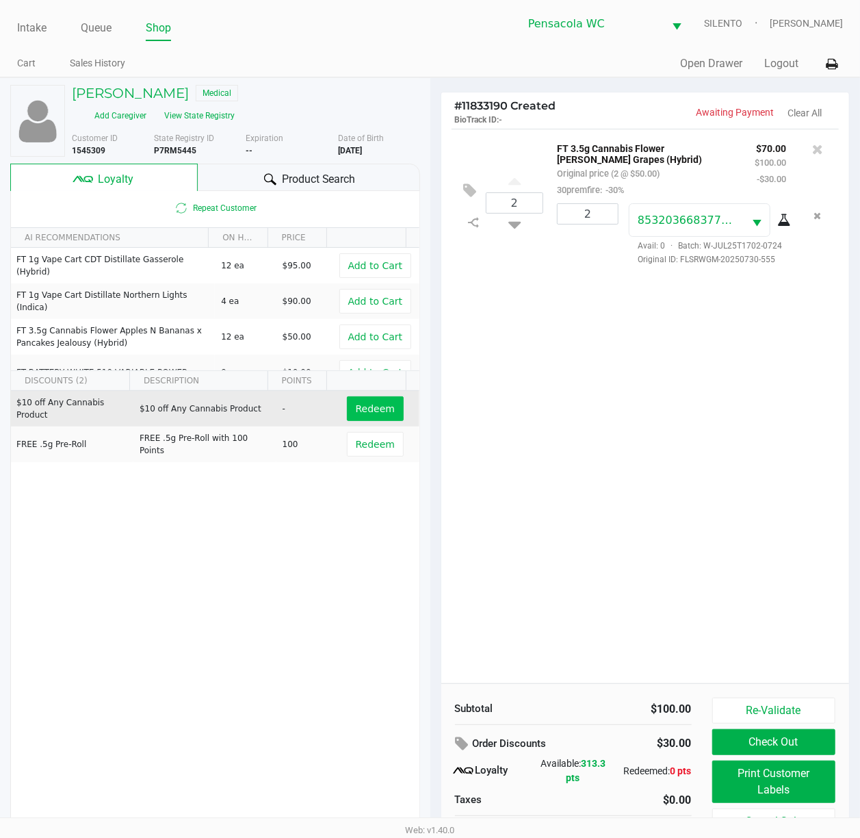
click at [364, 403] on span "Redeem" at bounding box center [375, 408] width 39 height 11
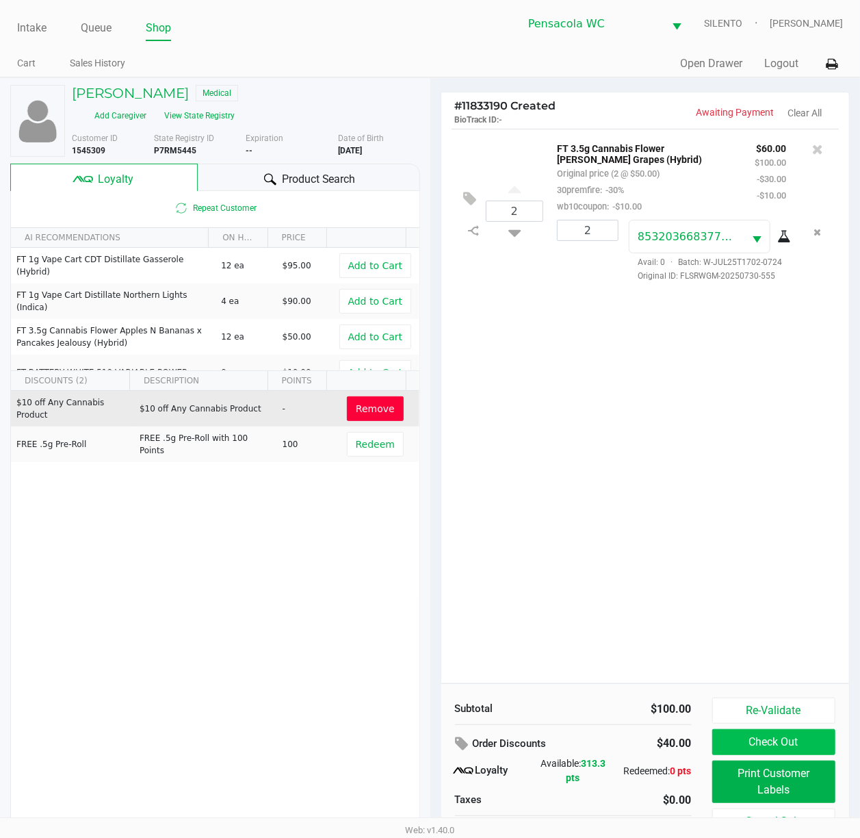
click at [773, 743] on button "Check Out" at bounding box center [774, 742] width 124 height 26
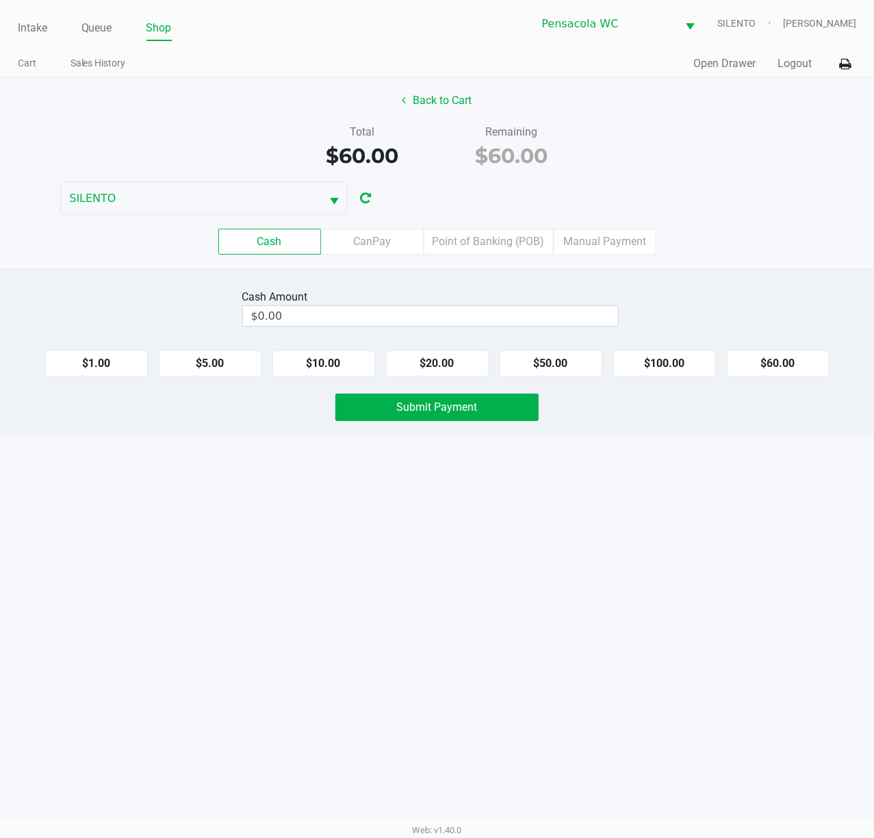
click at [786, 370] on button "$60.00" at bounding box center [778, 363] width 103 height 26
type input "$60.00"
click at [491, 421] on button "Submit Payment" at bounding box center [436, 407] width 203 height 27
